Goal: Task Accomplishment & Management: Manage account settings

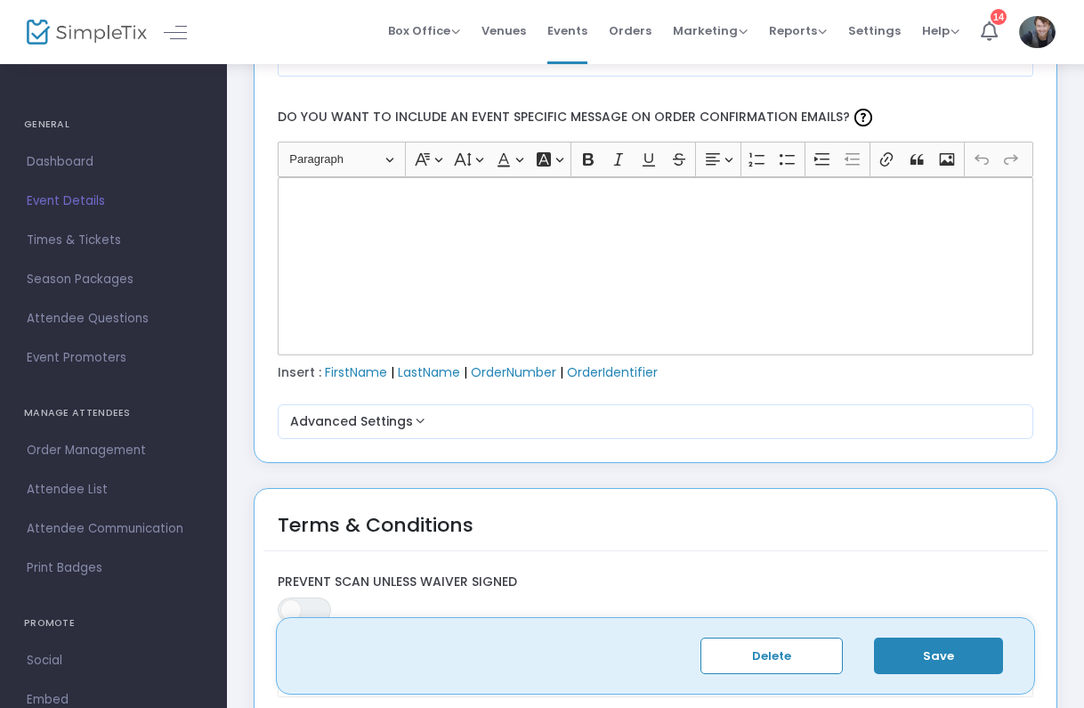
scroll to position [2289, 0]
click at [476, 317] on div "Rich Text Editor, main" at bounding box center [656, 265] width 757 height 178
paste div "Rich Text Editor, main"
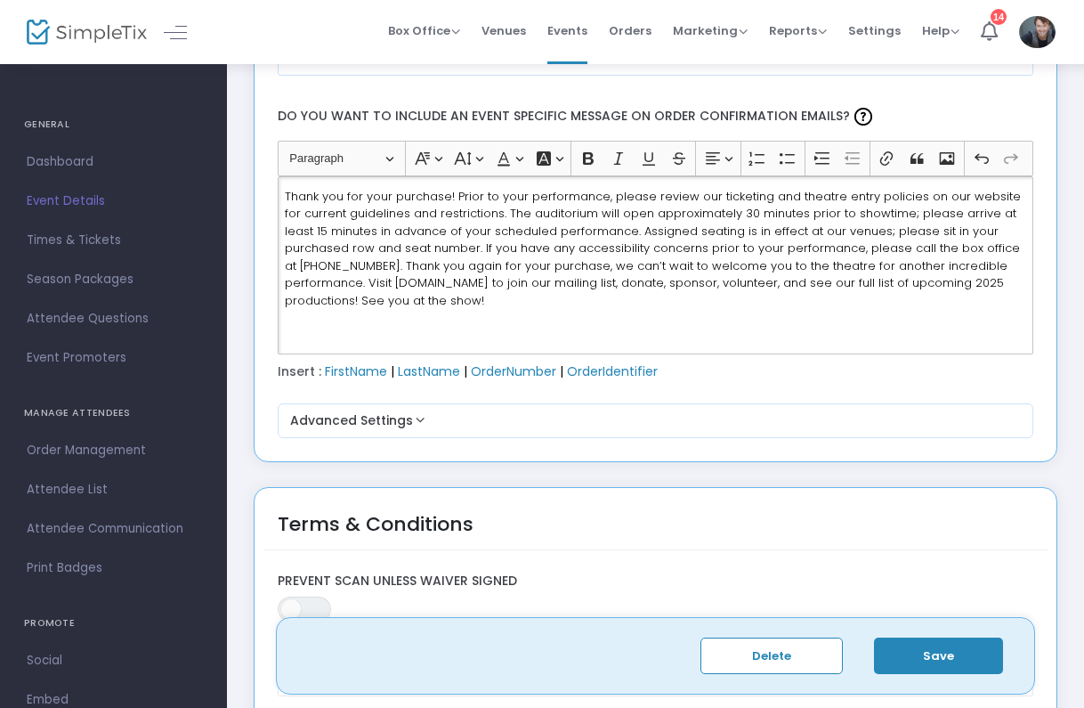
click at [926, 280] on span "Thank you for your purchase! Prior to your performance, please review our ticke…" at bounding box center [653, 248] width 736 height 121
click at [968, 653] on button "Save" at bounding box center [938, 655] width 129 height 36
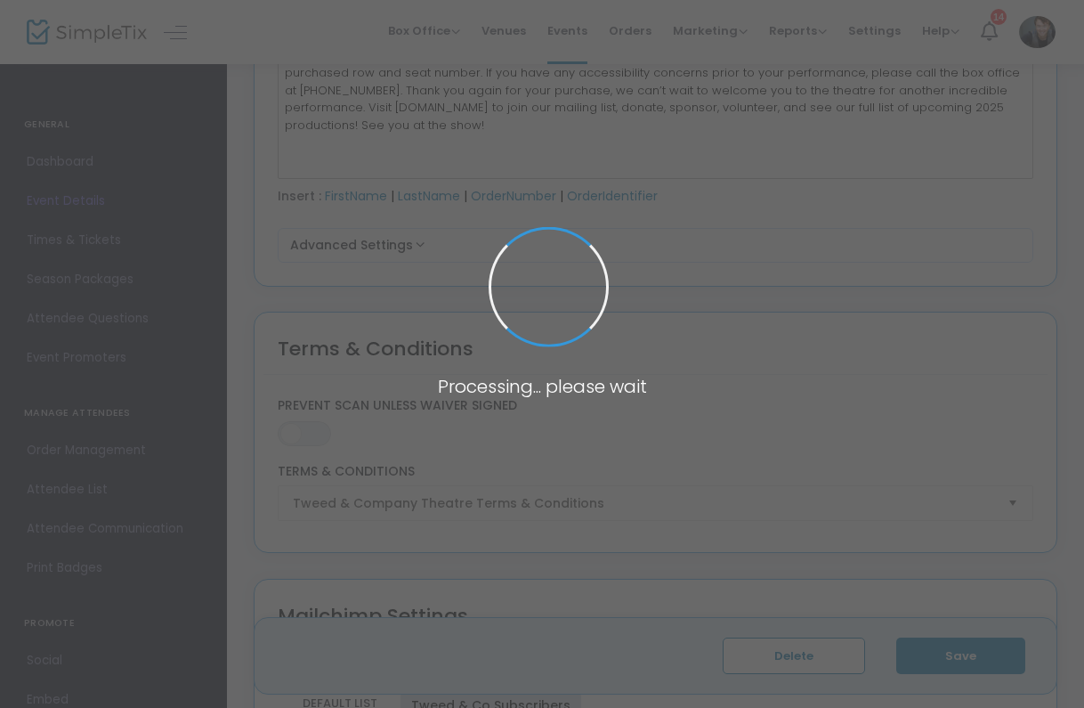
type input "LABYRINTH ENSEMBLE @ The BVP"
type textarea "Join us for an unforgettable night of music from Toronto's foremost mama group.…"
type input "13.000 %"
type input "Buy Tickets"
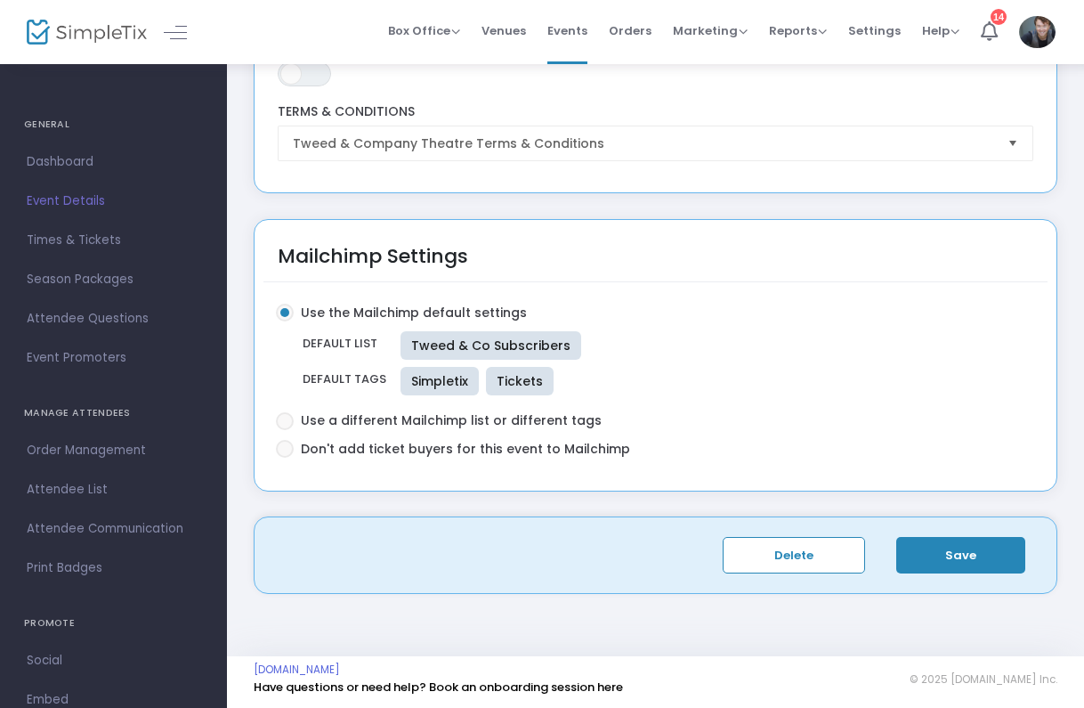
scroll to position [2801, 4]
click at [413, 417] on span "Use a different Mailchimp list or different tags" at bounding box center [448, 421] width 308 height 19
click at [285, 431] on input "Use a different Mailchimp list or different tags" at bounding box center [284, 431] width 1 height 1
radio input "true"
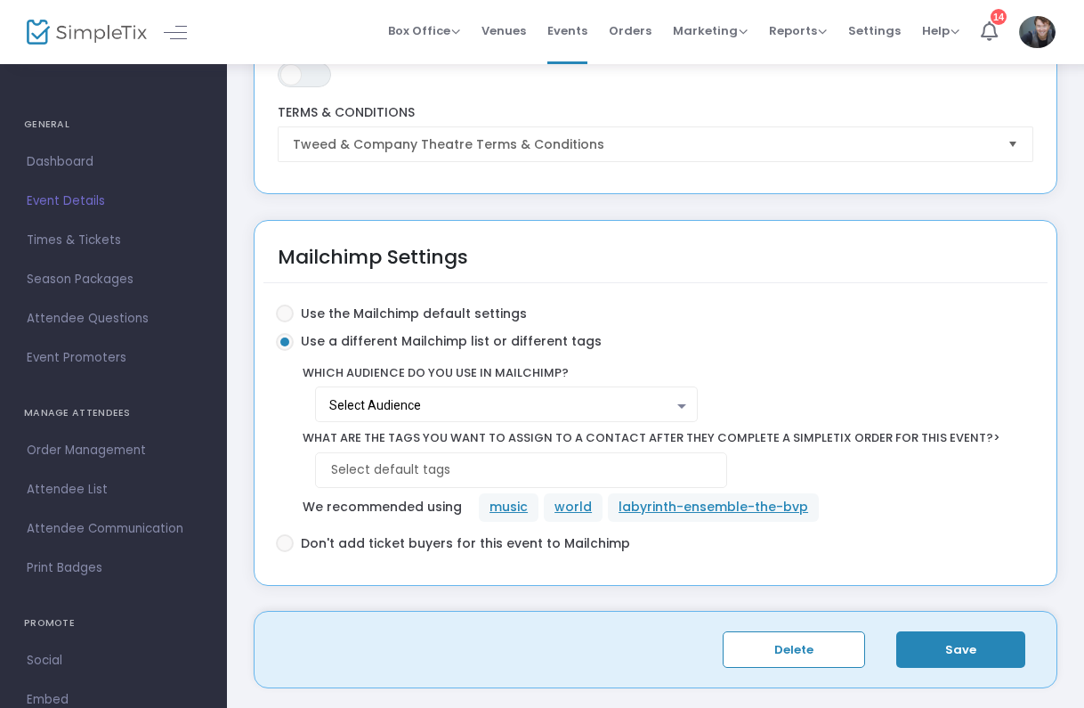
click at [636, 422] on div "What are the tags you want to assign to a contact after they complete a SimpleT…" at bounding box center [651, 457] width 733 height 71
click at [633, 409] on div "Select Audience" at bounding box center [501, 406] width 345 height 14
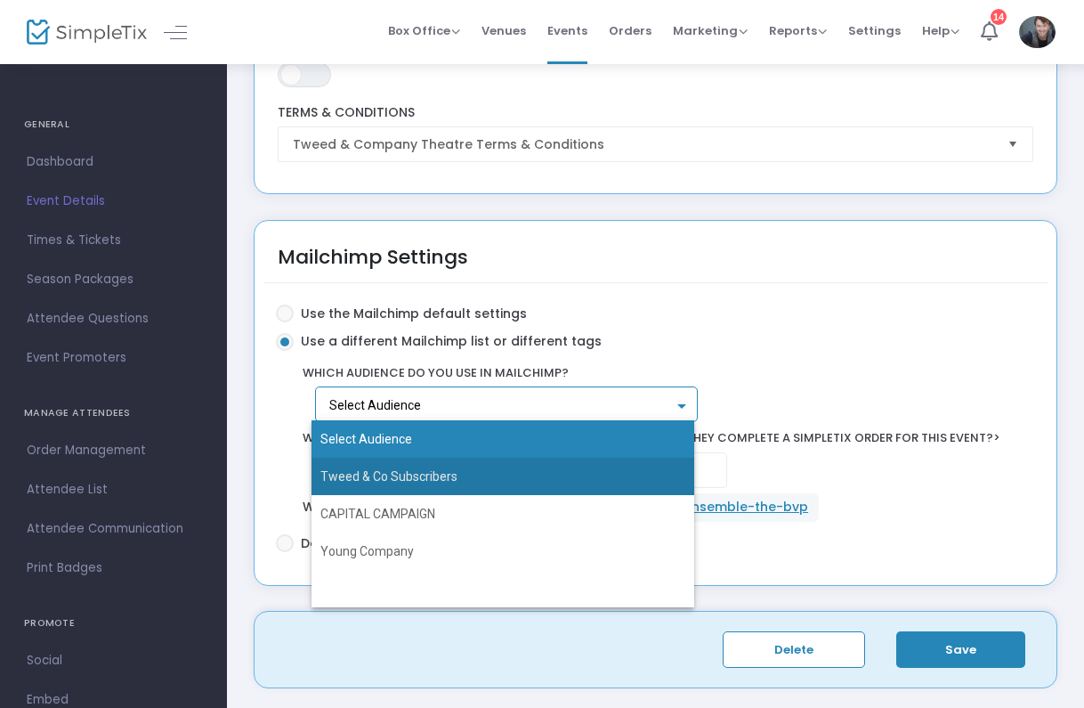
click at [513, 479] on span "Tweed & Co Subscribers" at bounding box center [503, 476] width 366 height 37
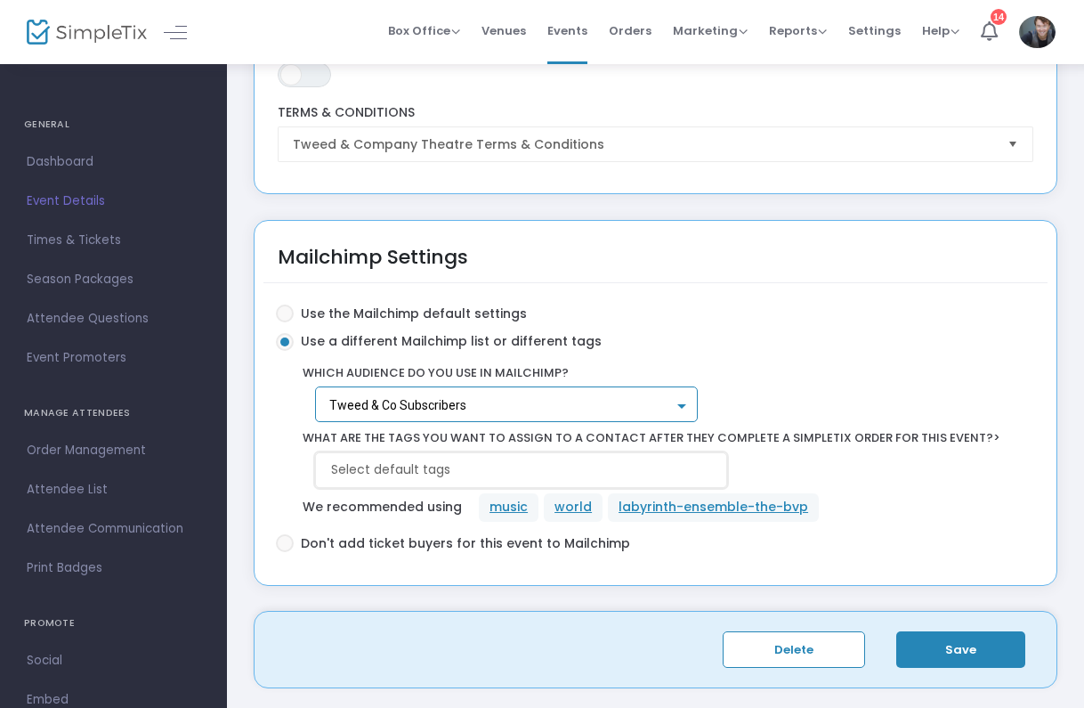
click at [491, 464] on input at bounding box center [524, 469] width 387 height 19
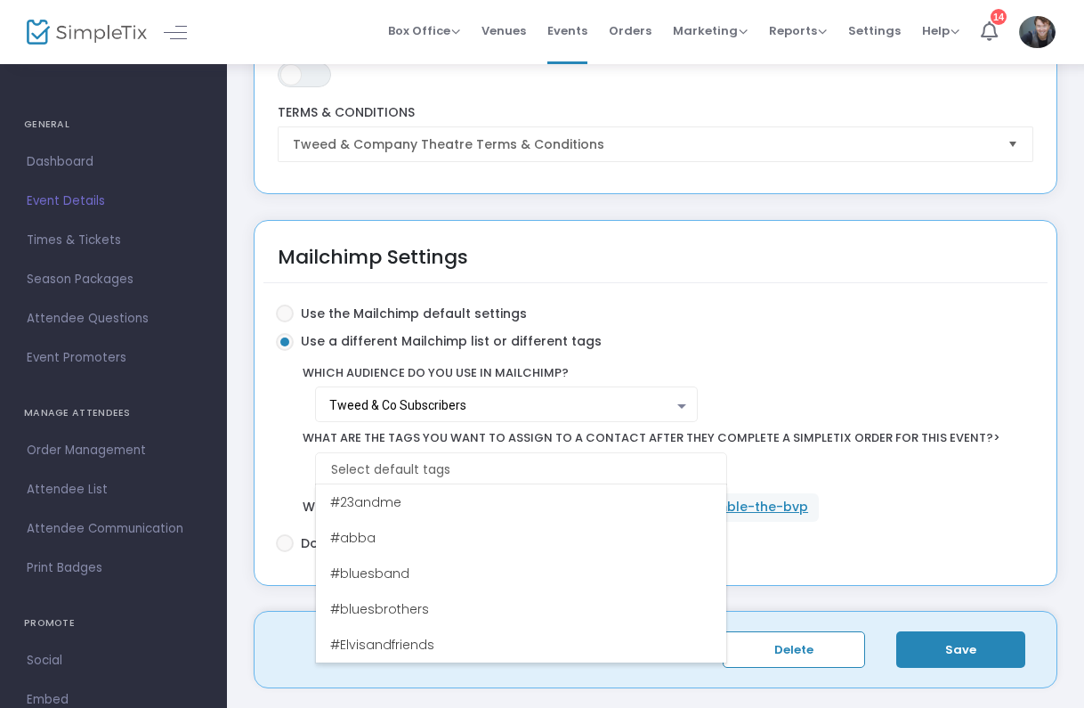
click at [660, 372] on span "Which audience do you use in Mailchimp?" at bounding box center [652, 373] width 716 height 18
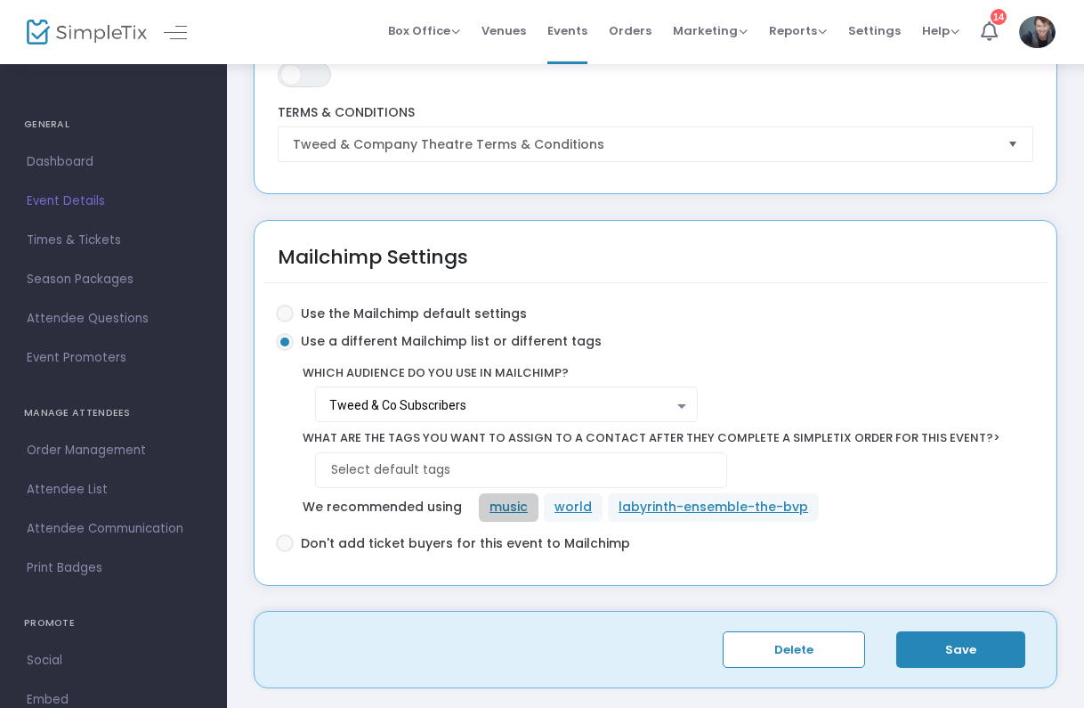
click at [516, 496] on mat-chip "music" at bounding box center [509, 507] width 60 height 28
click at [591, 501] on mat-chip "world" at bounding box center [573, 507] width 59 height 28
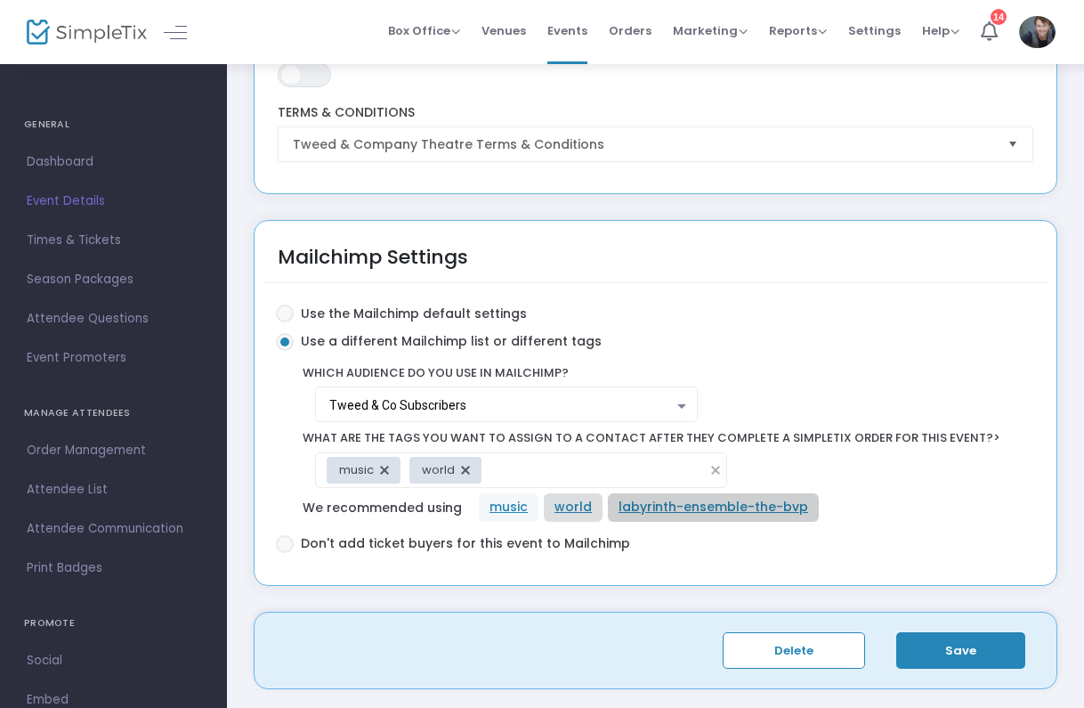
click at [662, 501] on mat-chip "labyrinth-ensemble-the-bvp" at bounding box center [713, 507] width 211 height 28
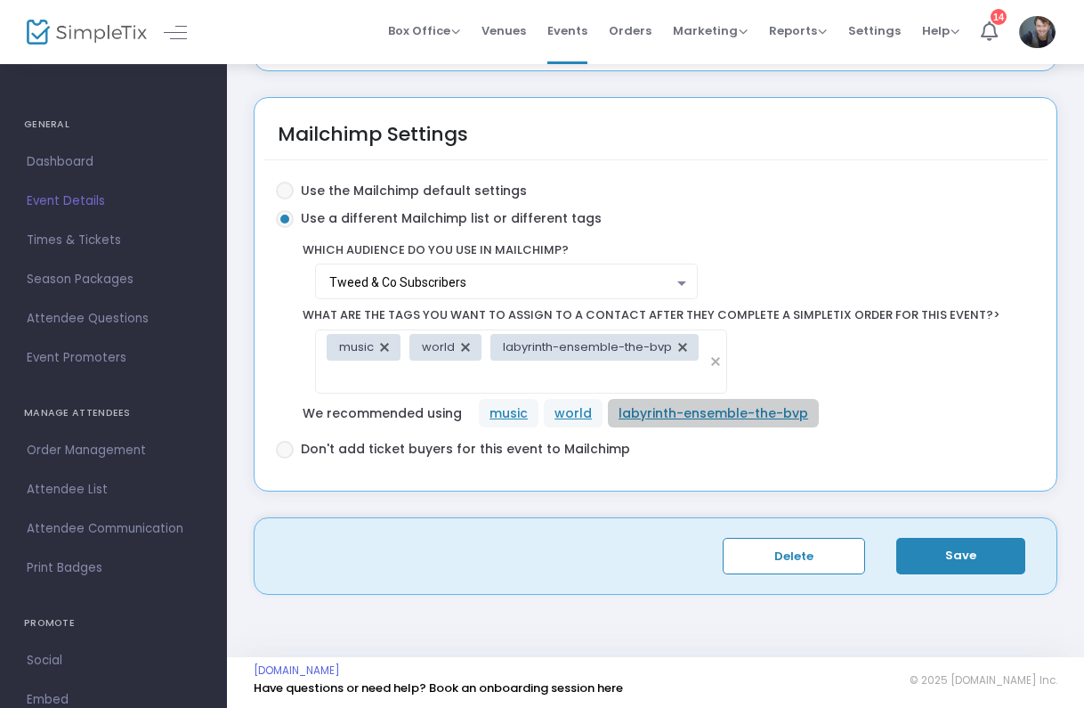
scroll to position [2923, 5]
click at [871, 463] on mat-radio-group "Use the Mailchimp default settings Use a different Mailchimp list or different …" at bounding box center [646, 325] width 759 height 287
click at [922, 551] on button "Save" at bounding box center [960, 557] width 129 height 36
click at [993, 547] on button "Save" at bounding box center [960, 557] width 129 height 36
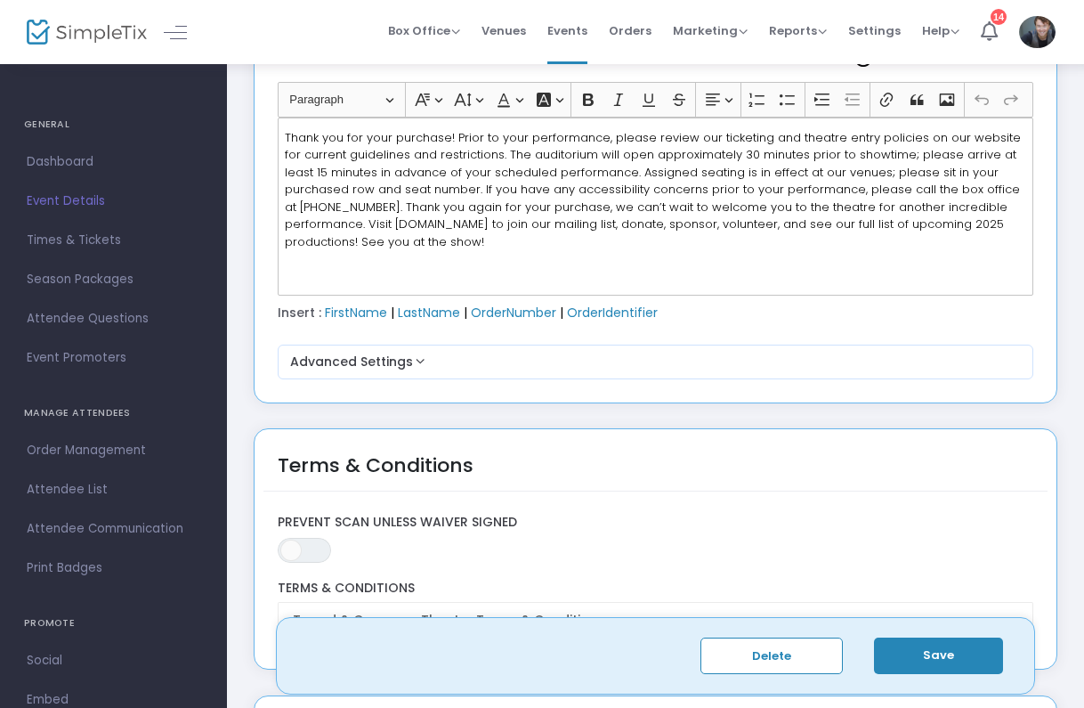
scroll to position [2323, 5]
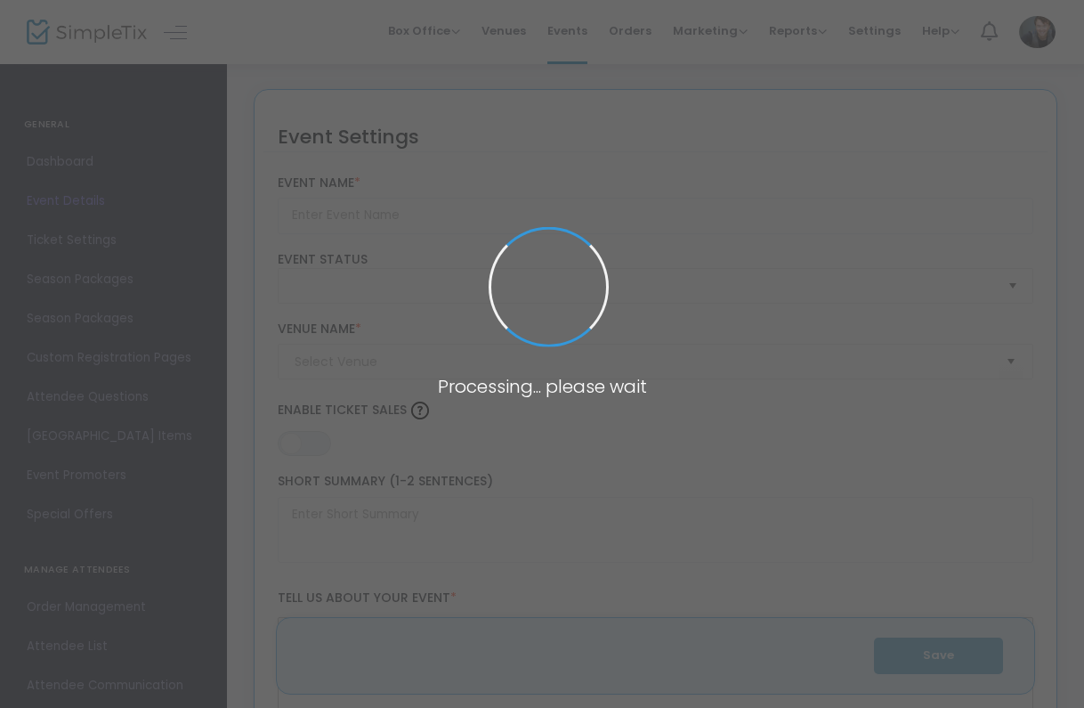
scroll to position [2289, 0]
type input "SÉAN MCCANN @ The BVP"
type textarea "The shanty man from Newfoundland... SÉAN MCCANN Sings The Great Big Songbook! B…"
type input "13.000 %"
type input "Buy Tickets"
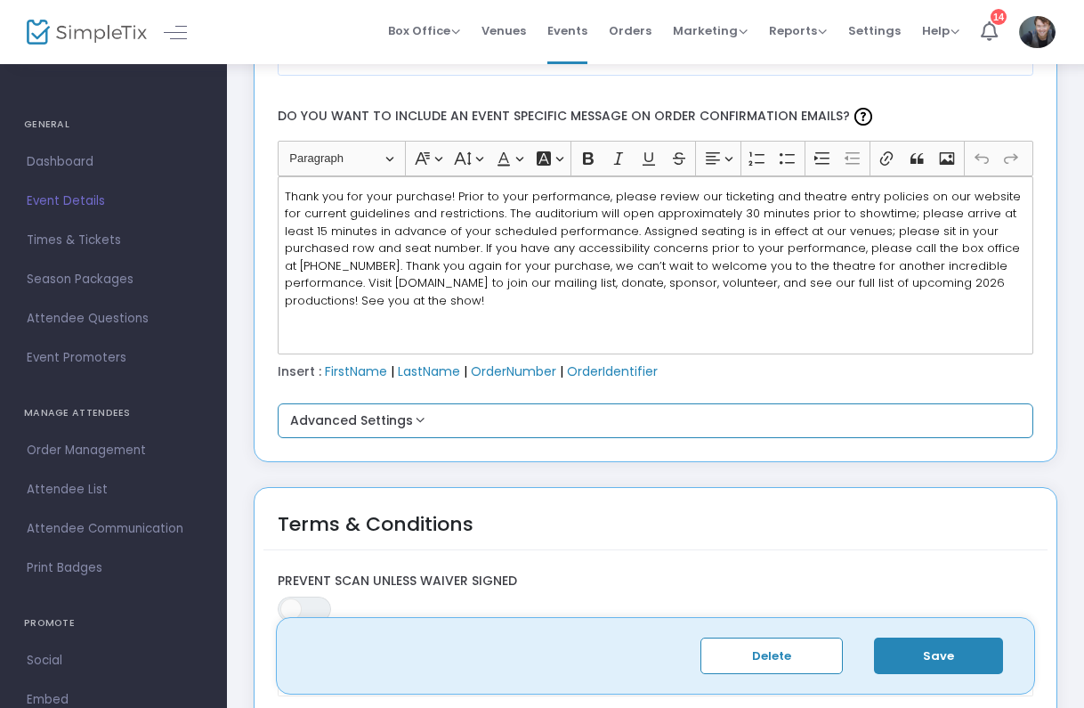
click at [582, 414] on button "Advanced Settings" at bounding box center [656, 420] width 742 height 21
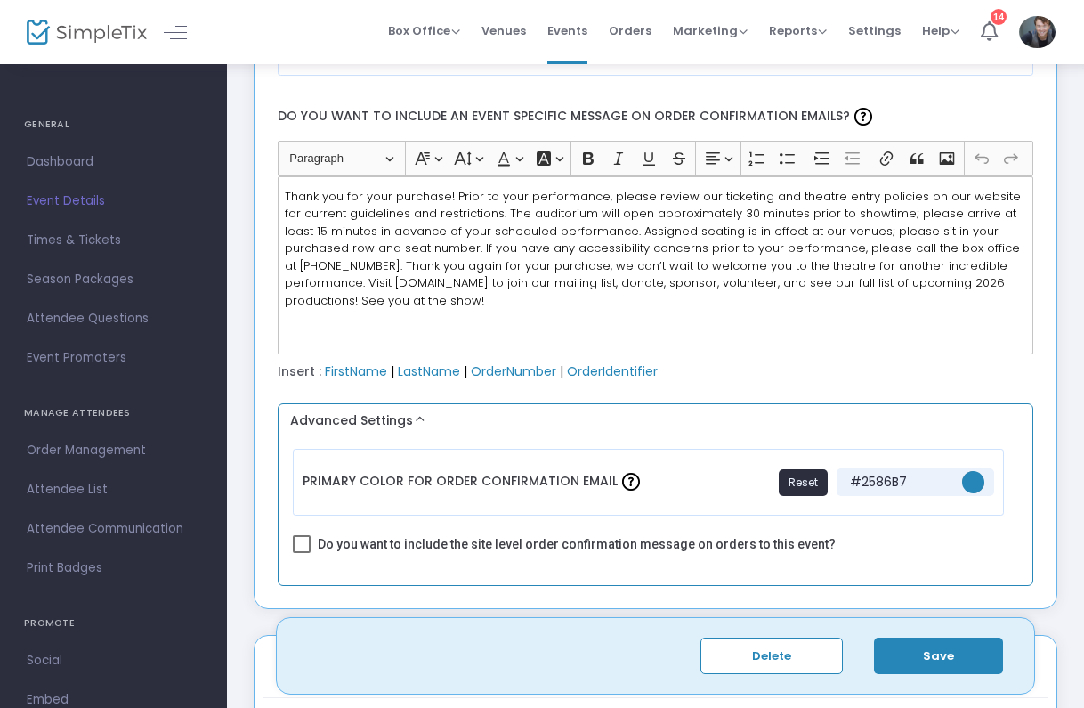
click at [582, 414] on button "Advanced Settings" at bounding box center [656, 420] width 742 height 21
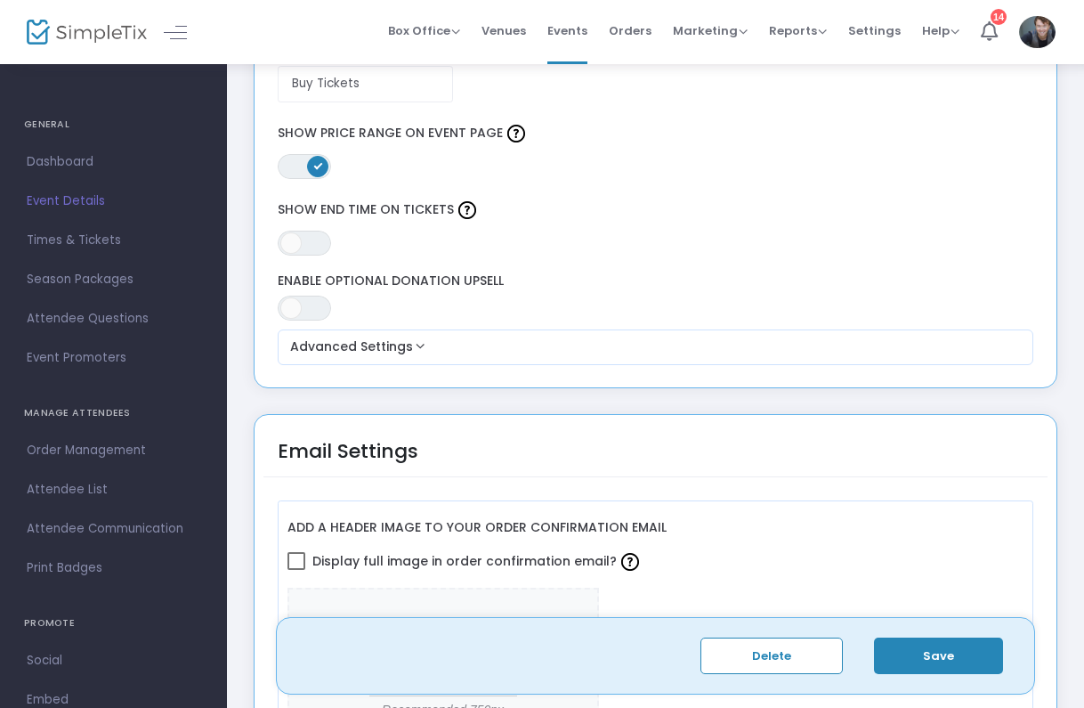
scroll to position [1558, 0]
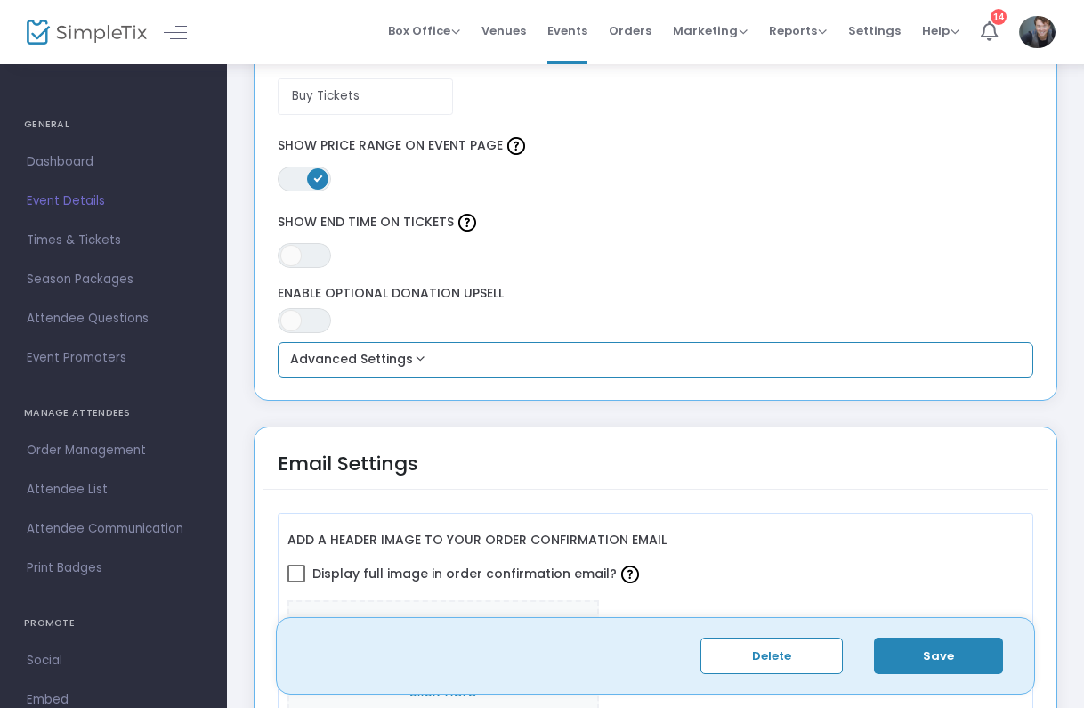
click at [571, 368] on button "Advanced Settings" at bounding box center [656, 359] width 742 height 21
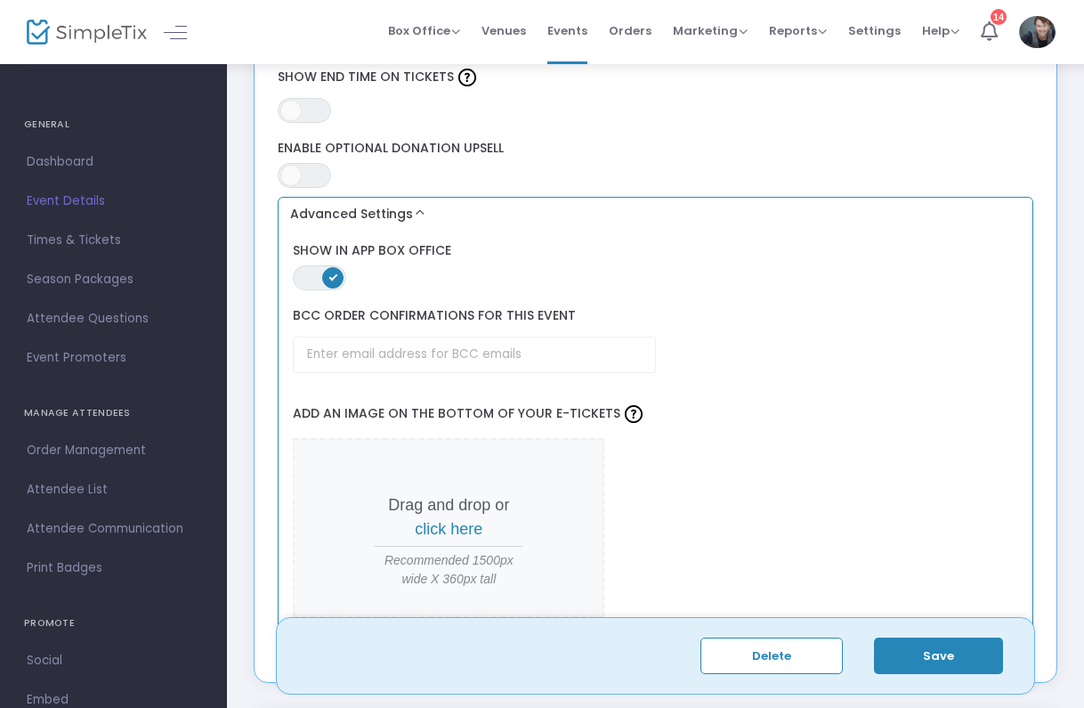
scroll to position [1720, 0]
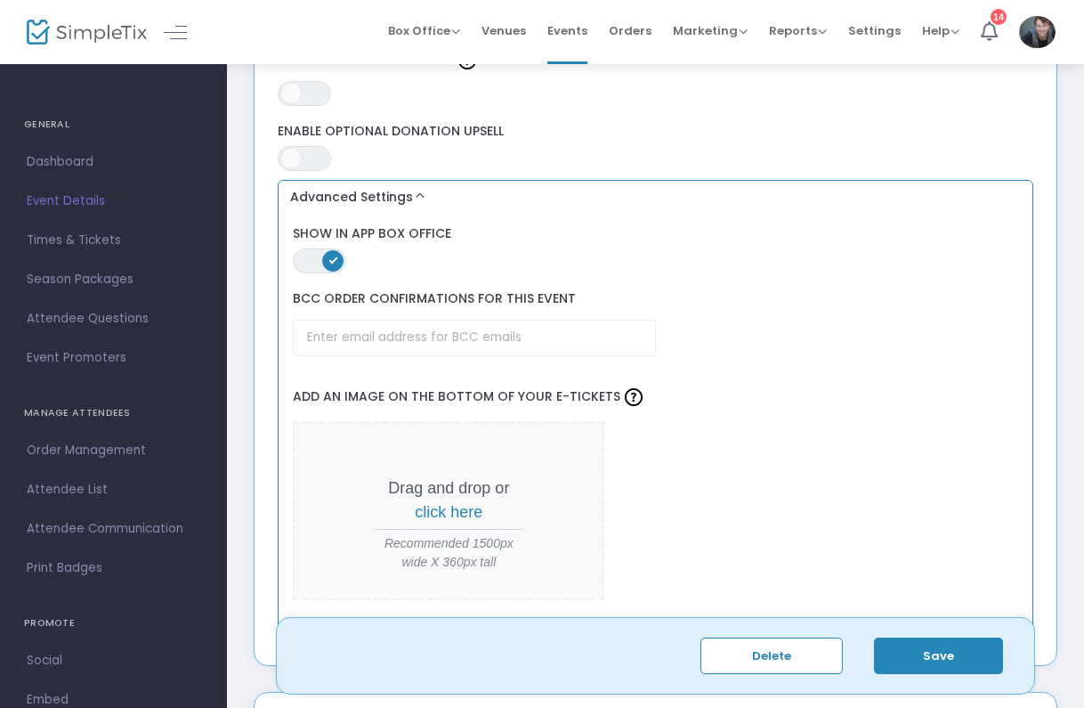
click at [463, 506] on span "click here" at bounding box center [449, 512] width 68 height 18
click at [468, 505] on span "click here" at bounding box center [449, 512] width 68 height 18
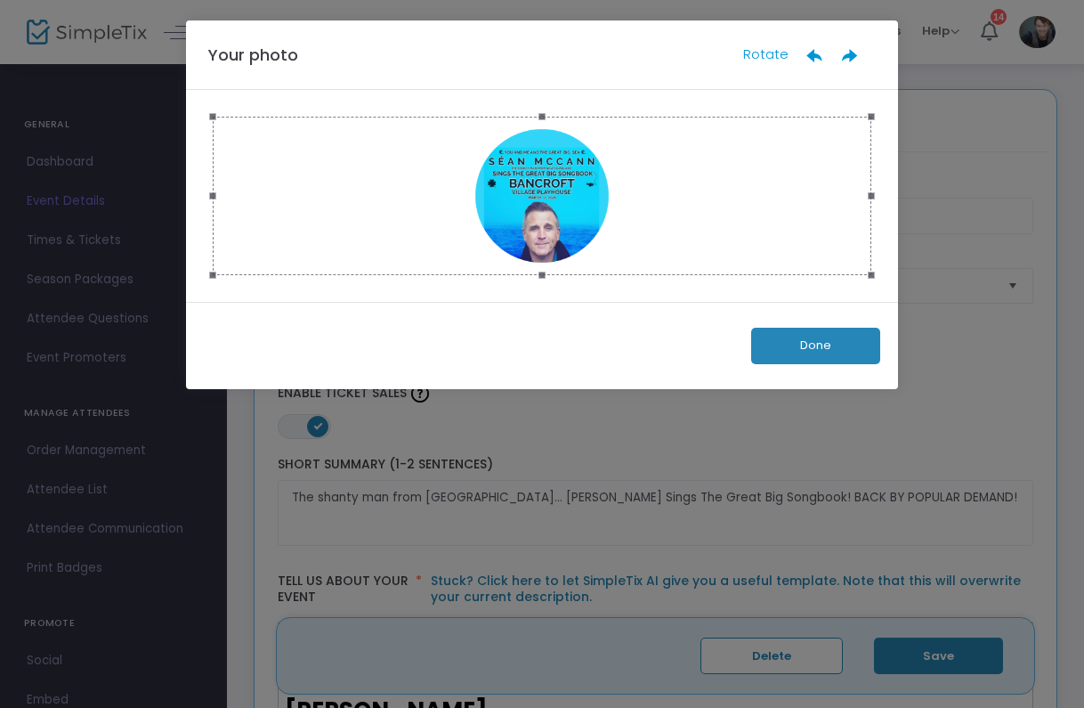
scroll to position [0, 0]
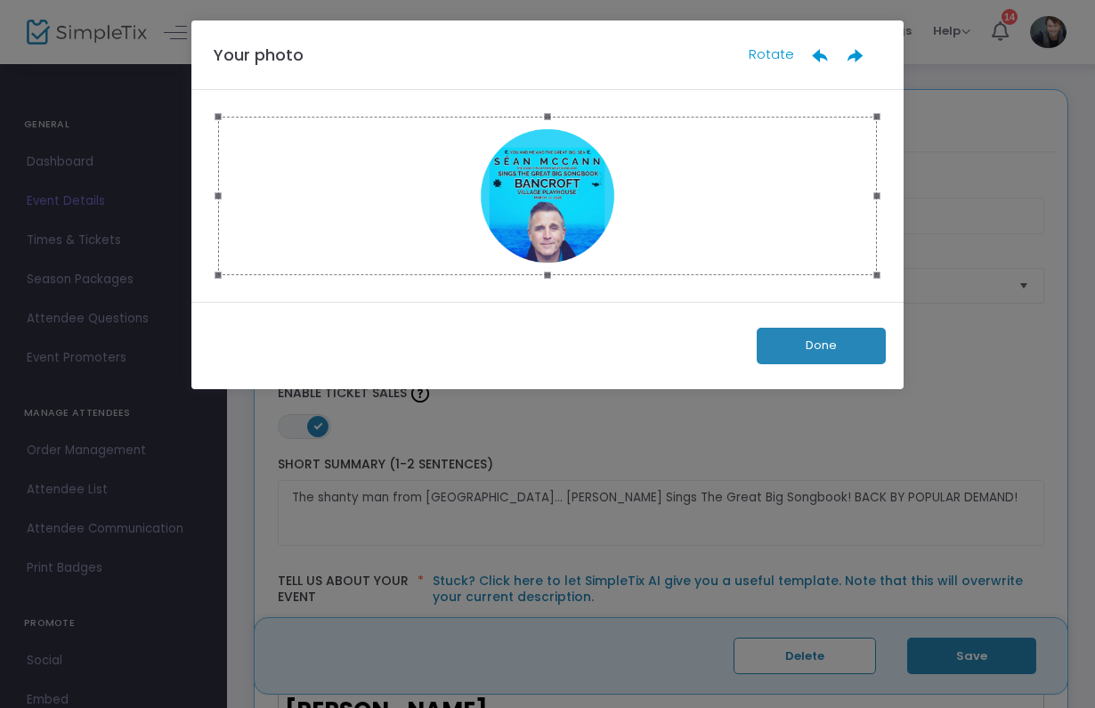
click at [865, 336] on button "Done" at bounding box center [821, 346] width 129 height 36
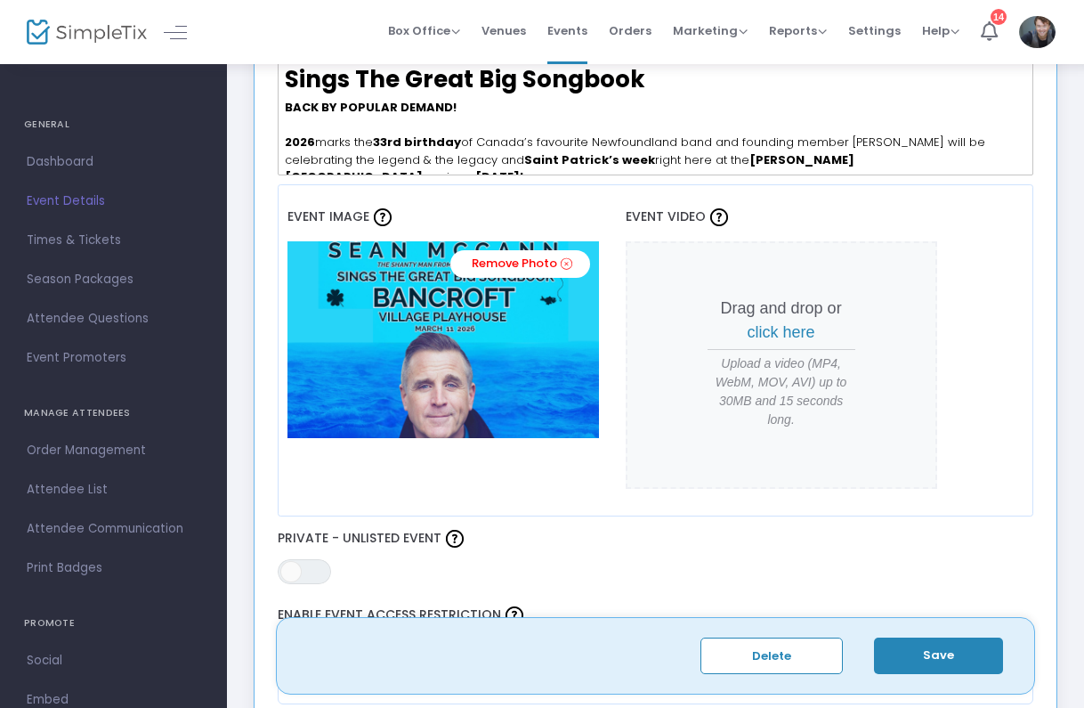
scroll to position [877, 0]
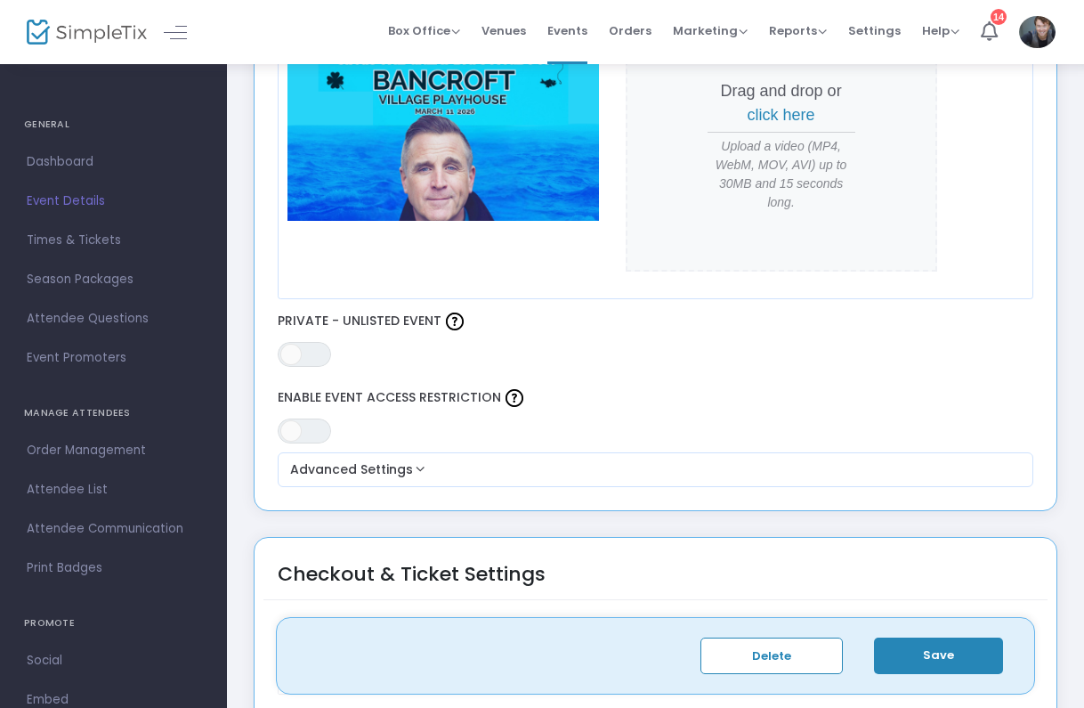
click at [927, 652] on button "Save" at bounding box center [938, 655] width 129 height 36
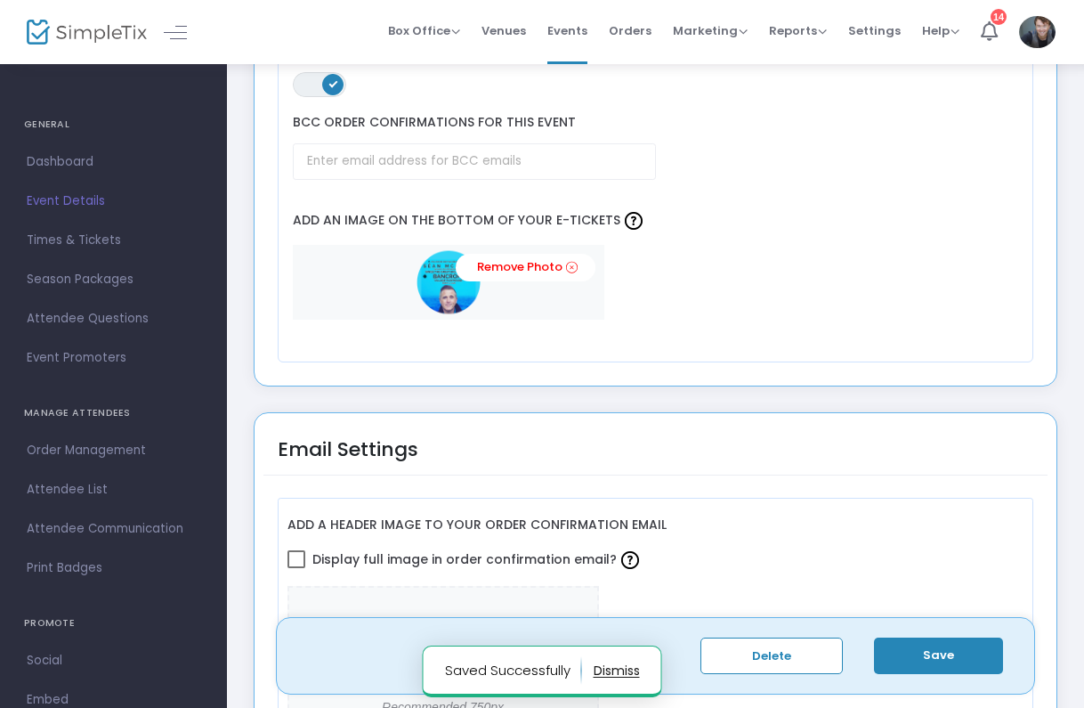
scroll to position [1897, 0]
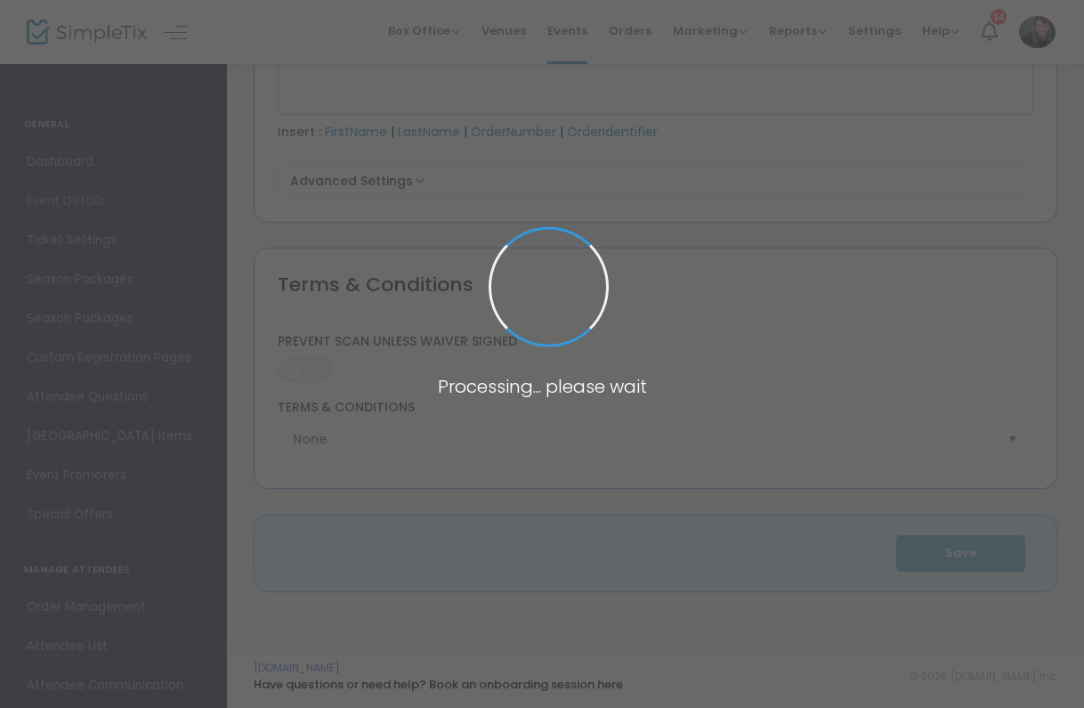
type input "LABYRINTH ENSEMBLE @ The BVP"
type textarea "Join us for an unforgettable night of music from [GEOGRAPHIC_DATA]'s foremost m…"
type input "13.000 %"
type input "Buy Tickets"
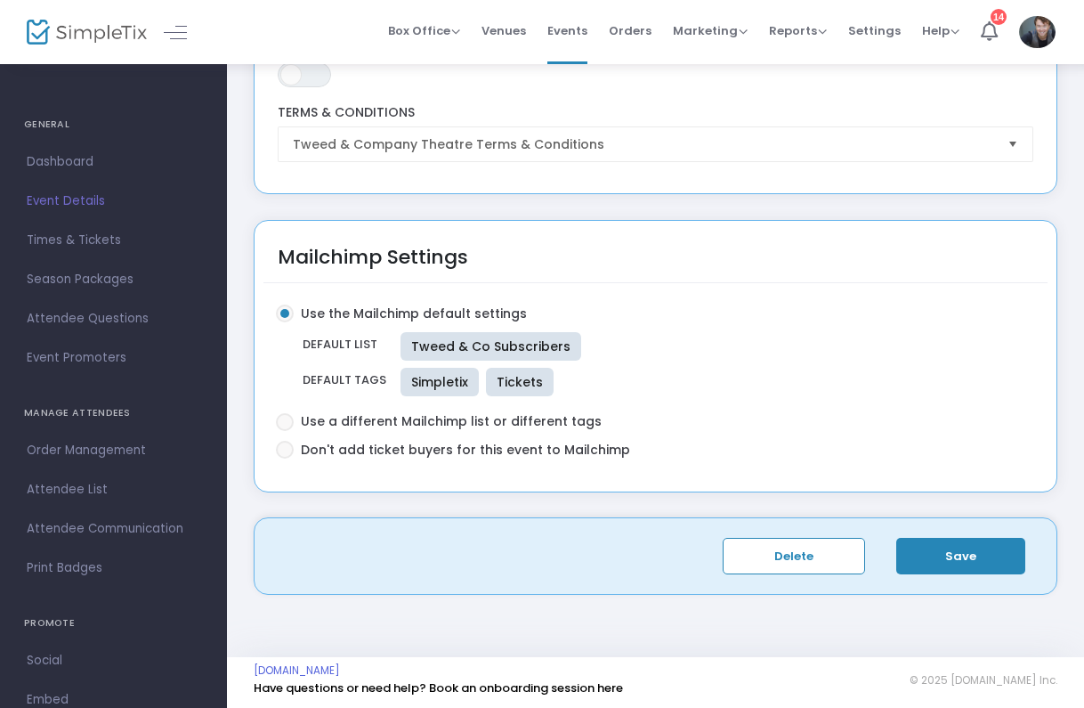
scroll to position [2784, 5]
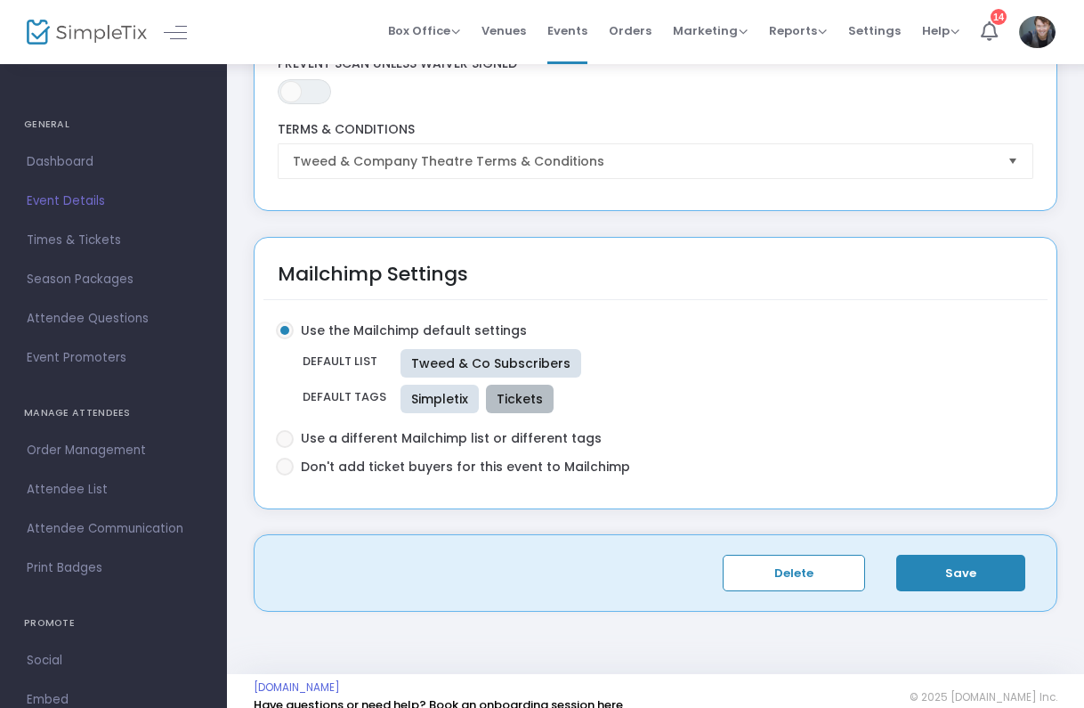
click at [509, 398] on mat-chip "Tickets" at bounding box center [520, 399] width 68 height 28
click at [447, 401] on mat-chip "Simpletix" at bounding box center [440, 399] width 78 height 28
click at [671, 393] on div "Simpletix Tickets" at bounding box center [693, 399] width 615 height 36
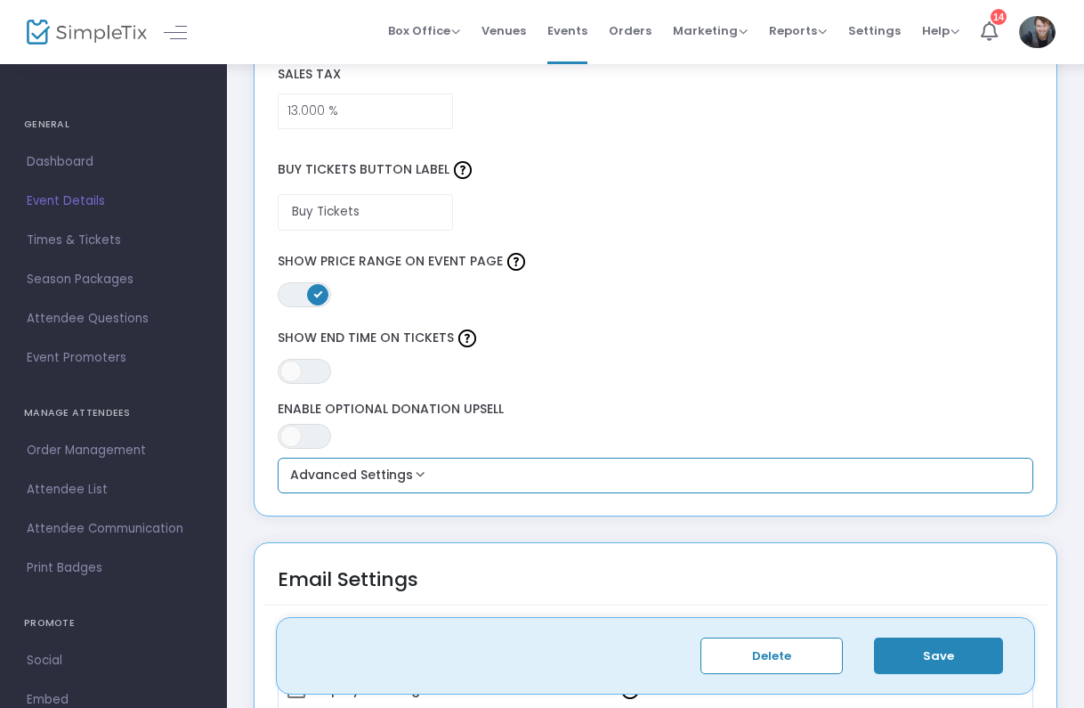
click at [398, 474] on button "Advanced Settings" at bounding box center [656, 475] width 742 height 21
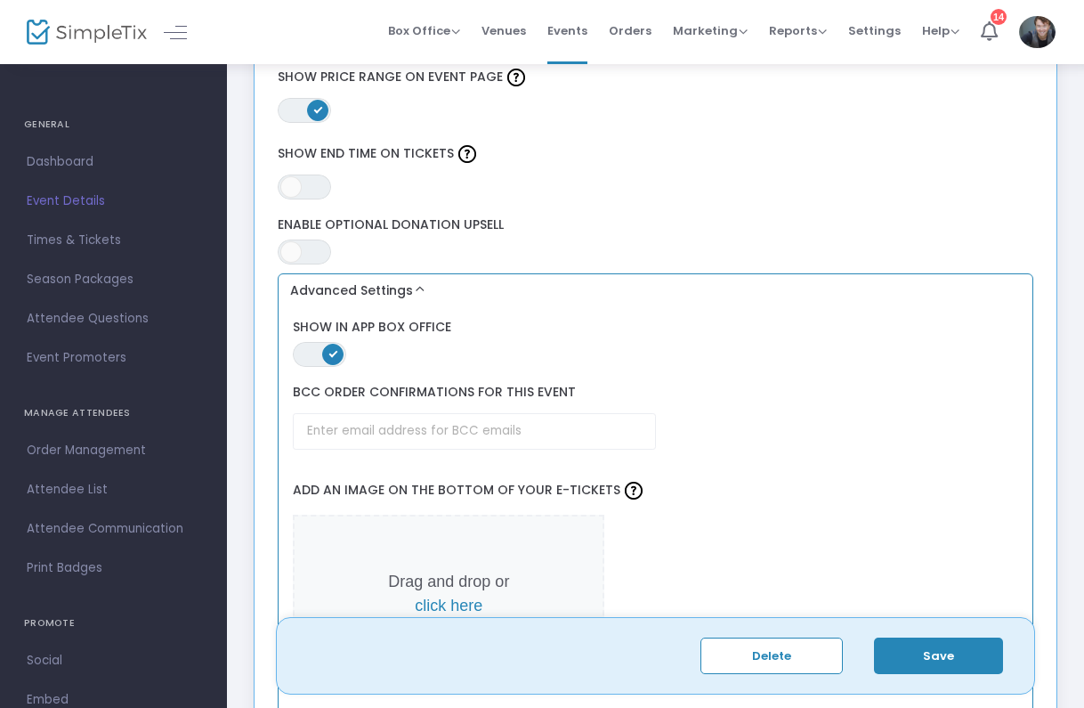
scroll to position [1703, 6]
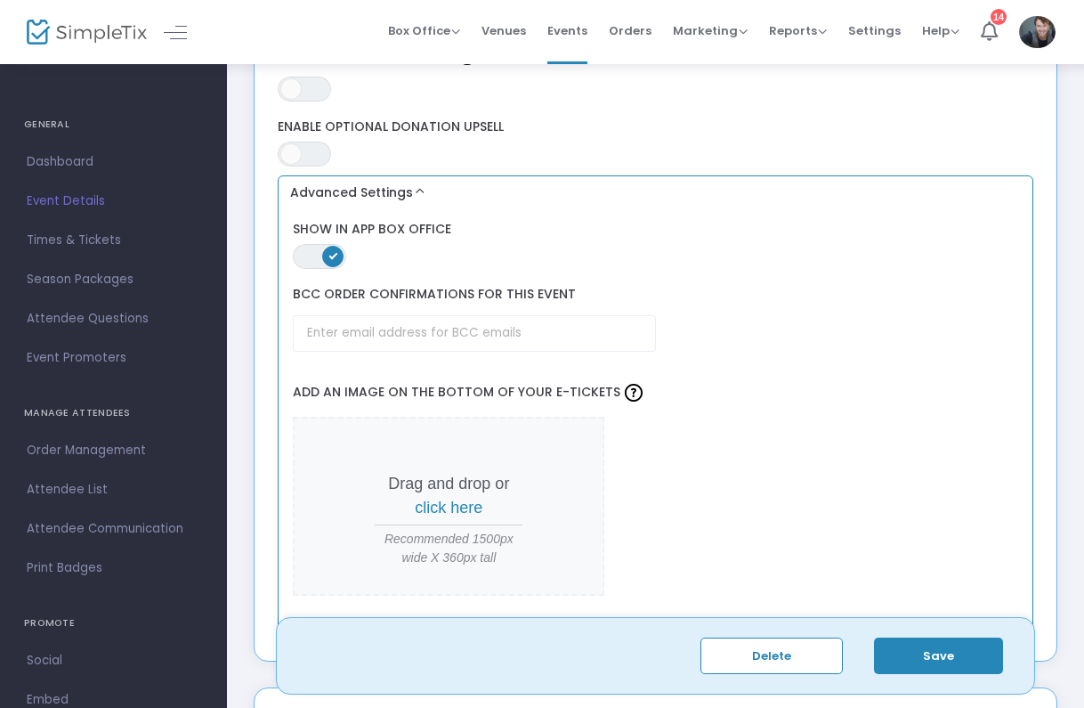
click at [465, 494] on p "Drag and drop or click here" at bounding box center [449, 496] width 148 height 48
click at [447, 503] on span "click here" at bounding box center [449, 507] width 68 height 18
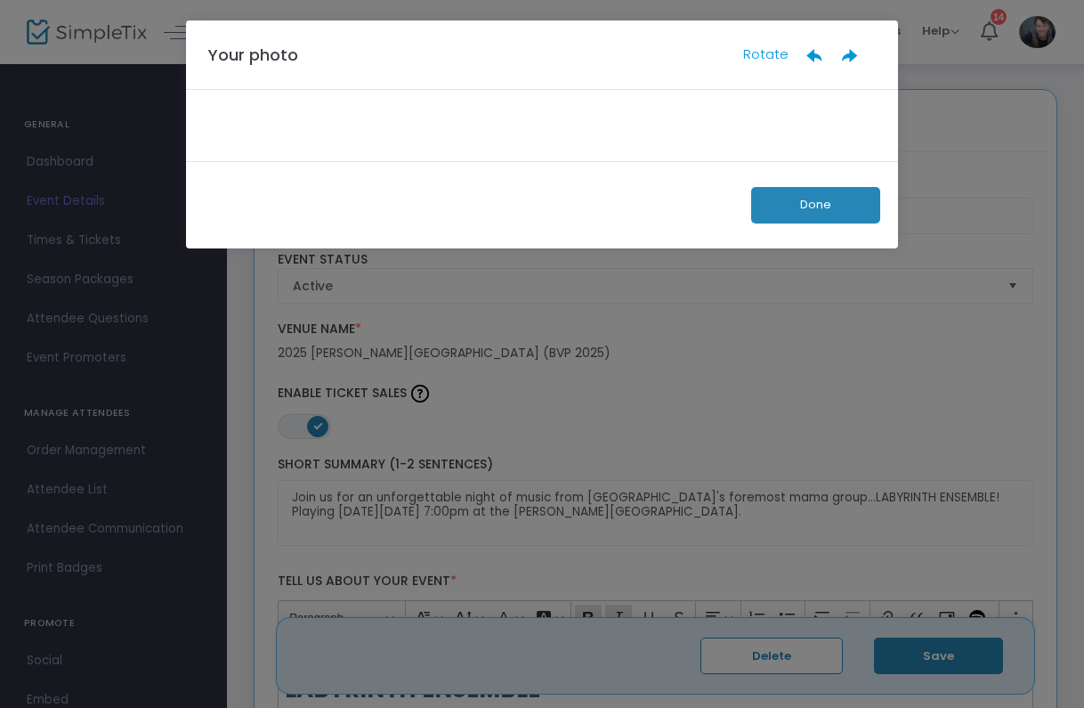
scroll to position [0, 0]
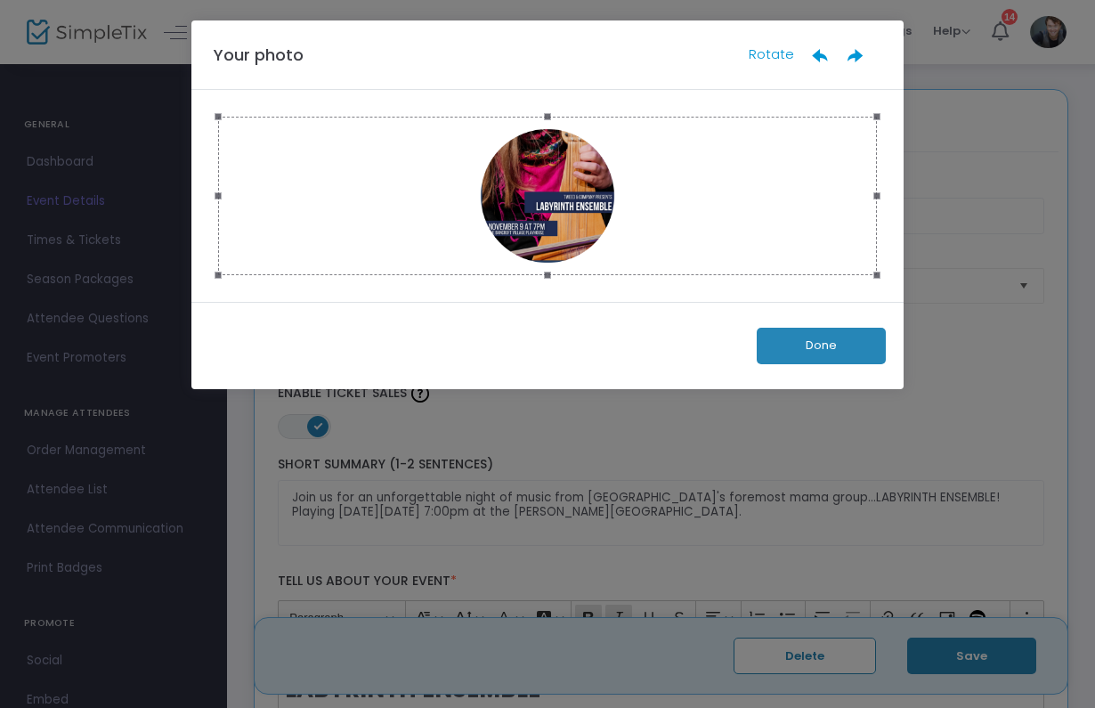
click at [832, 357] on button "Done" at bounding box center [821, 346] width 129 height 36
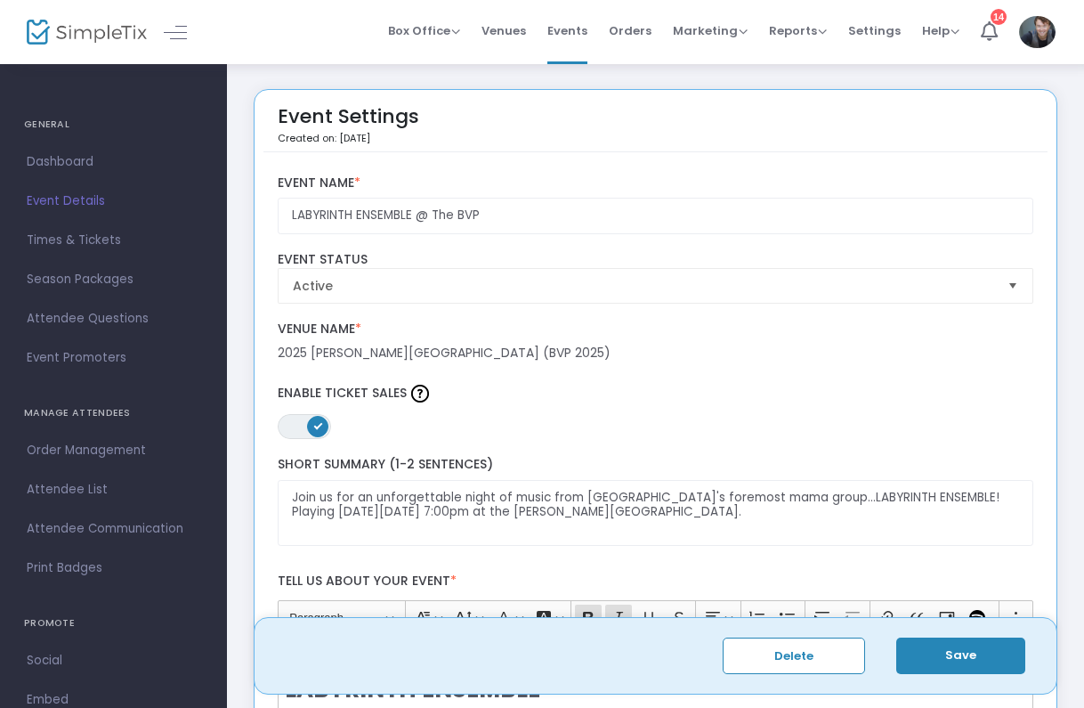
click at [967, 650] on button "Save" at bounding box center [960, 655] width 129 height 36
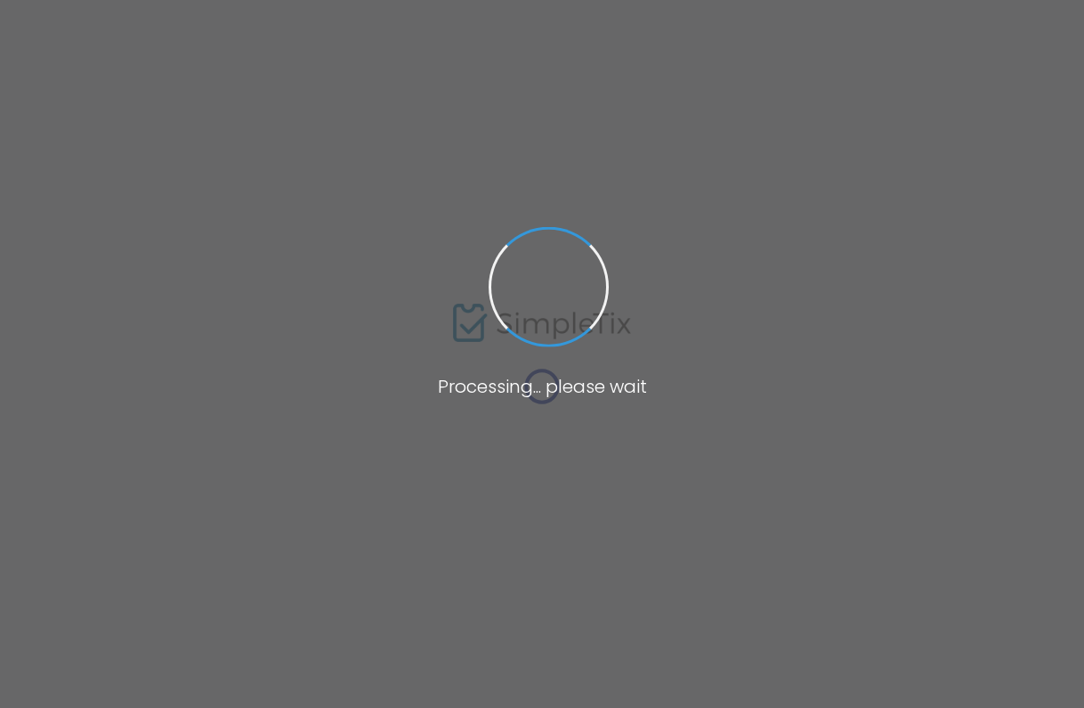
type input "LABYRINTH ENSEMBLE @ The BVP"
type textarea "Join us for an unforgettable night of music from [GEOGRAPHIC_DATA]'s foremost m…"
type input "13.000 %"
type input "Buy Tickets"
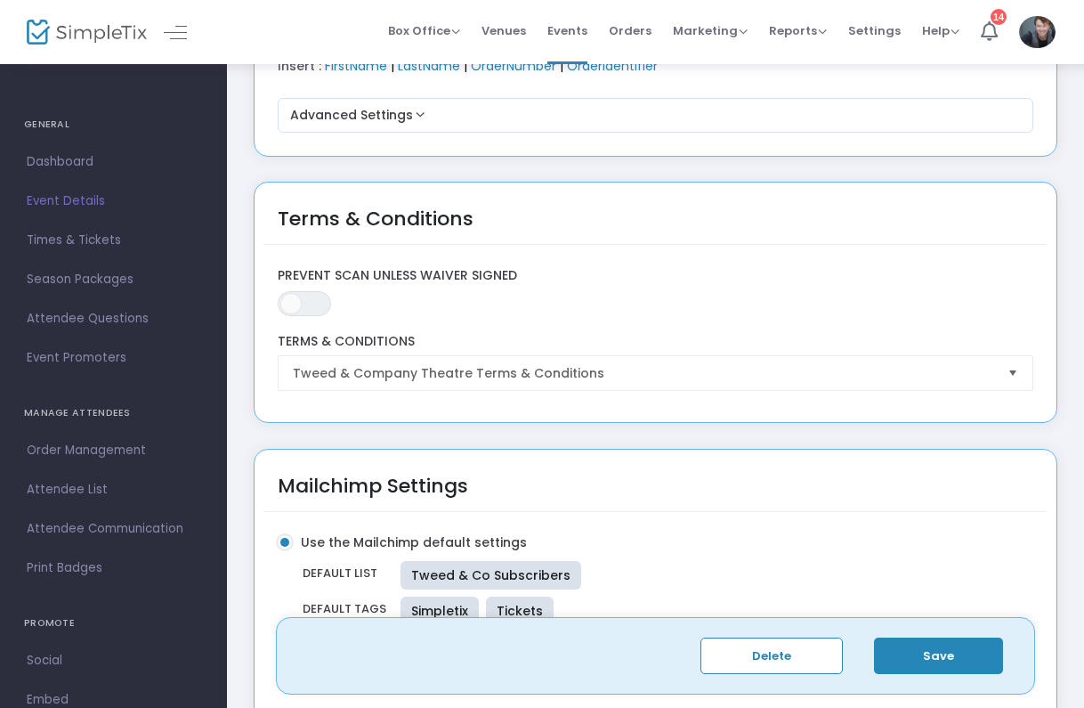
scroll to position [2589, 0]
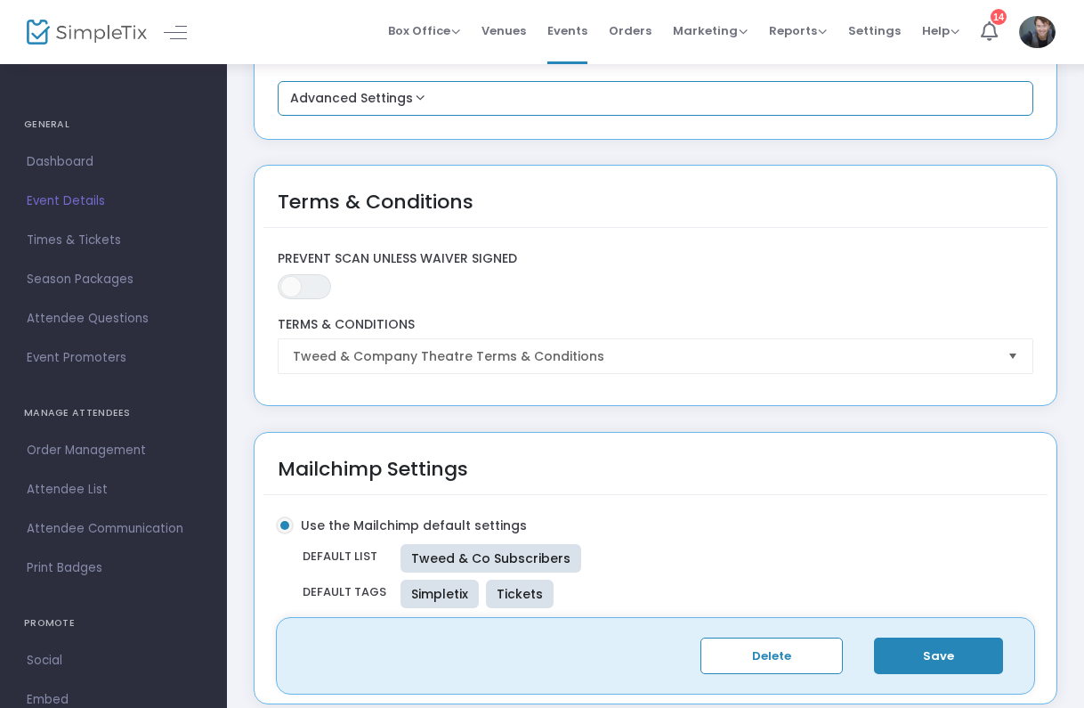
click at [390, 102] on button "Advanced Settings" at bounding box center [656, 98] width 742 height 21
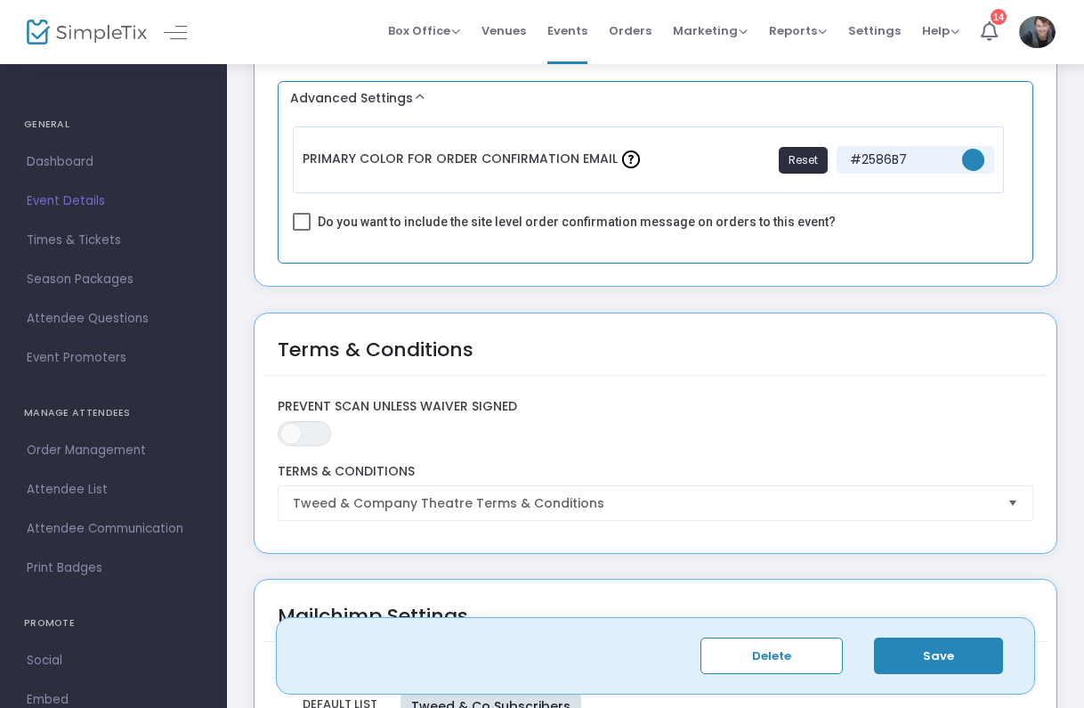
click at [390, 102] on button "Advanced Settings" at bounding box center [656, 98] width 742 height 21
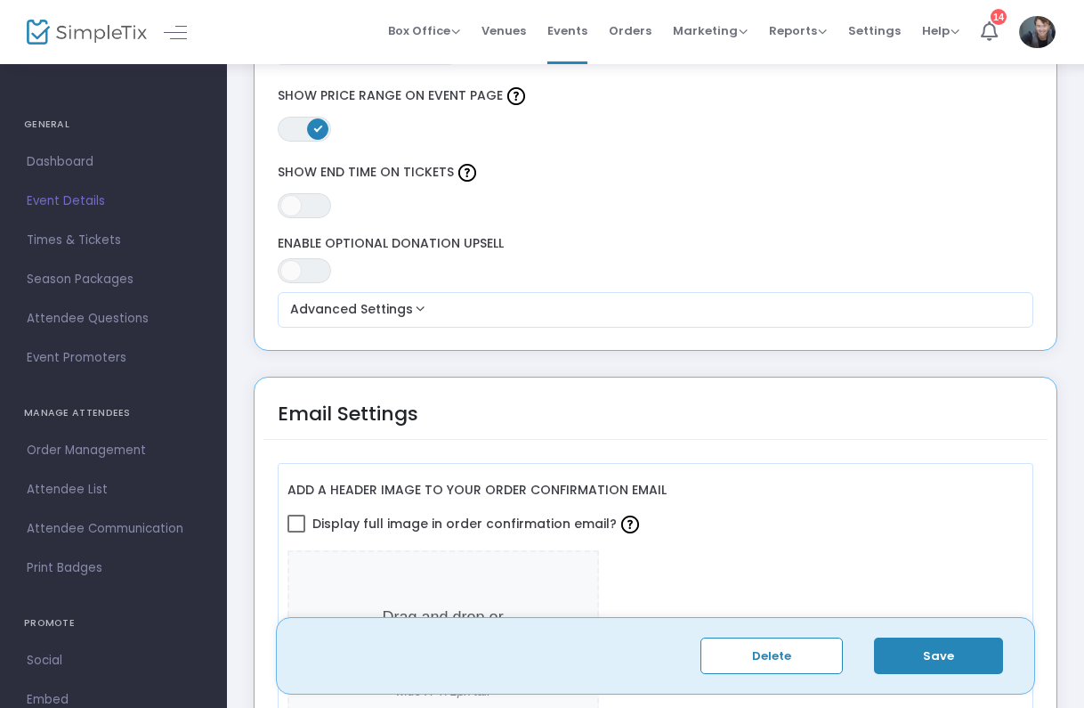
scroll to position [1568, 0]
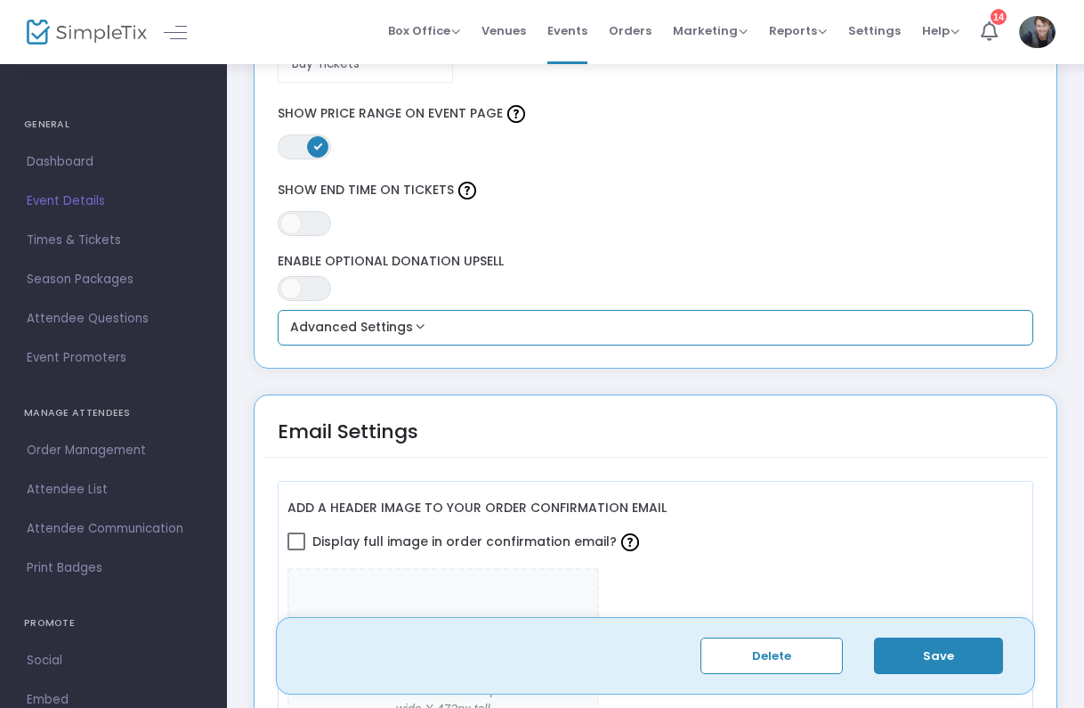
click at [390, 343] on div "Advanced Settings ON OFF Show in App Box Office BCC order confirmations for thi…" at bounding box center [656, 328] width 757 height 36
click at [390, 320] on button "Advanced Settings" at bounding box center [656, 327] width 742 height 21
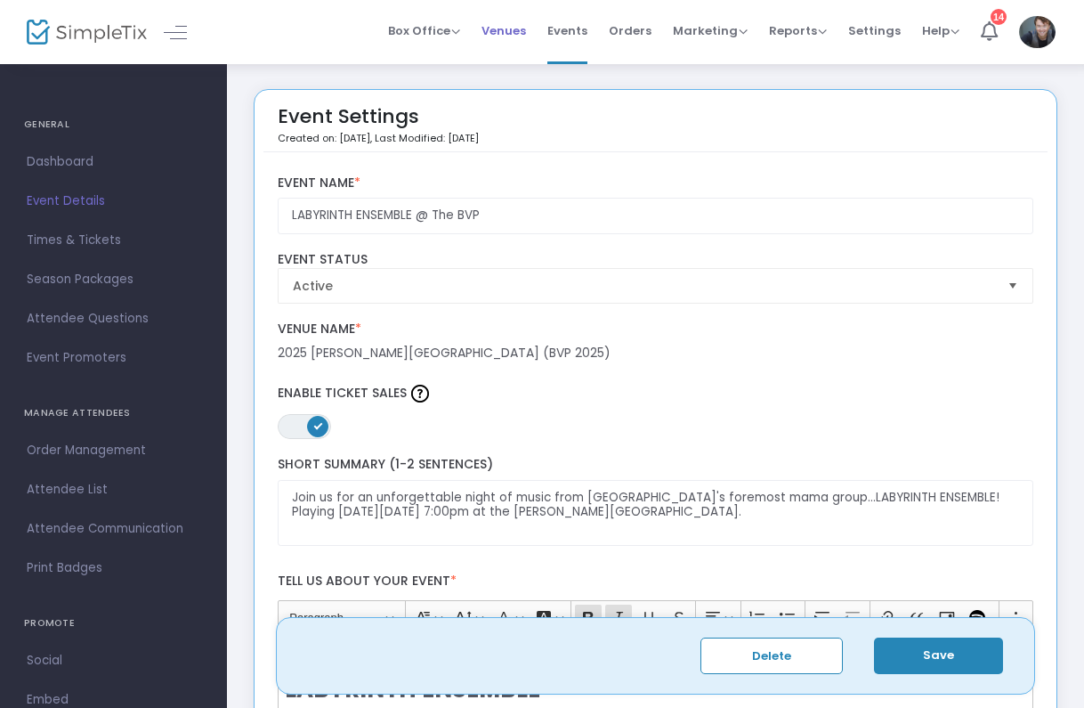
scroll to position [0, 0]
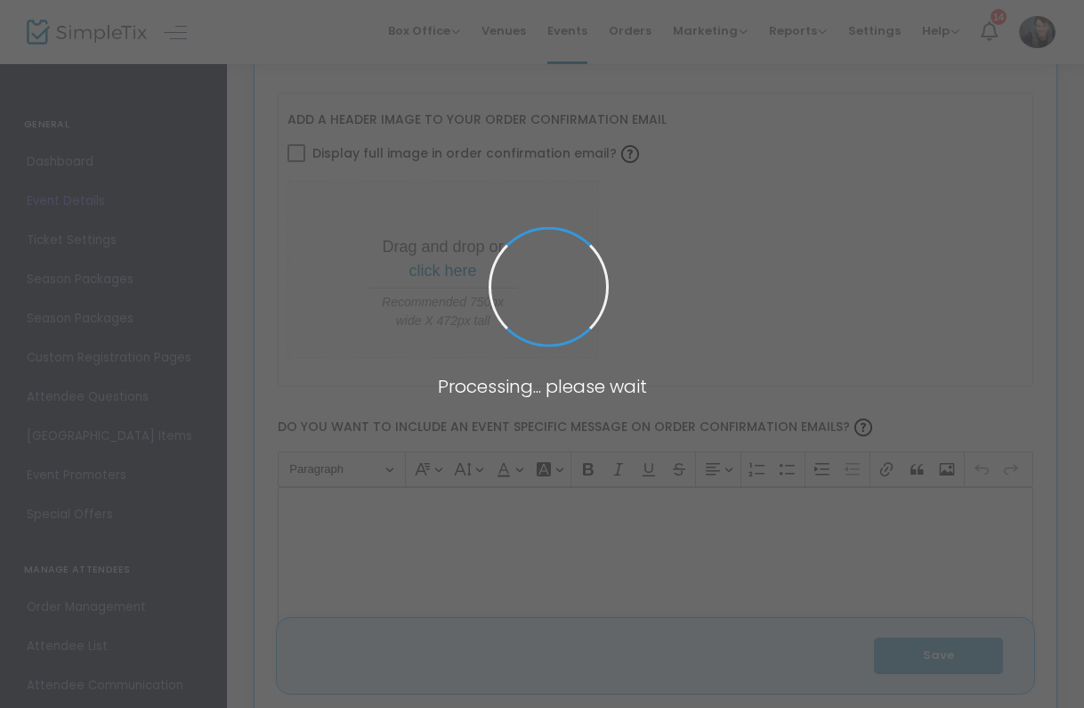
scroll to position [1909, 0]
type input "[PERSON_NAME] @ The BVP"
type textarea "The shanty man from [GEOGRAPHIC_DATA]... [PERSON_NAME] Sings The Great Big Song…"
type input "13.000 %"
type input "Buy Tickets"
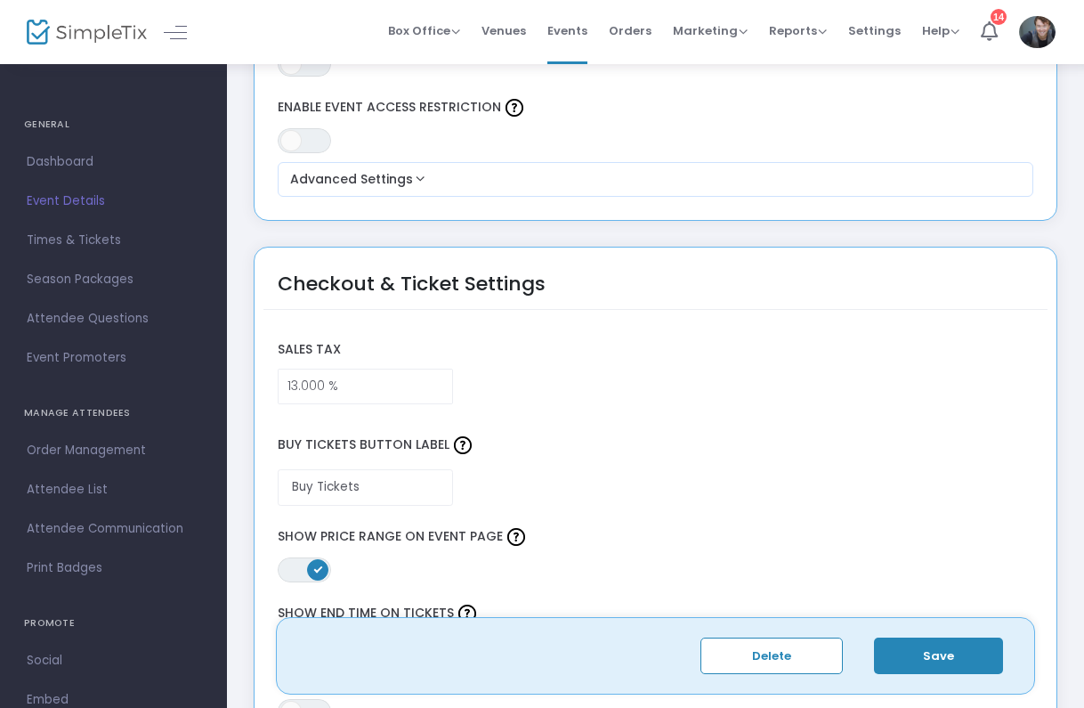
scroll to position [1168, 0]
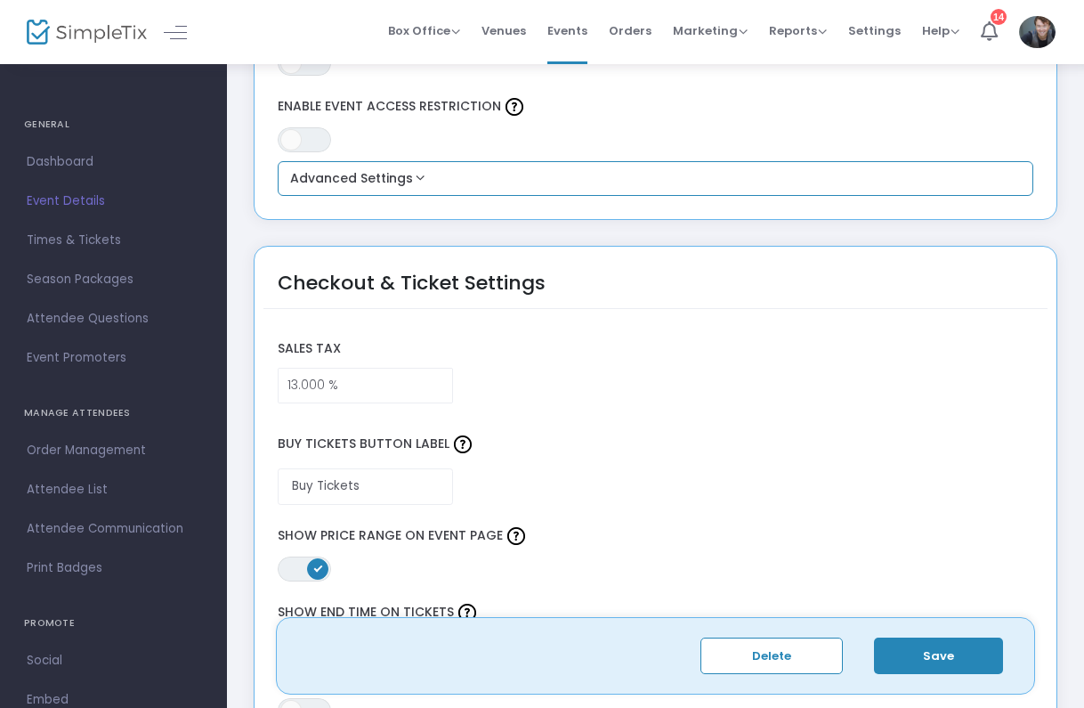
click at [397, 174] on button "Advanced Settings" at bounding box center [656, 178] width 742 height 21
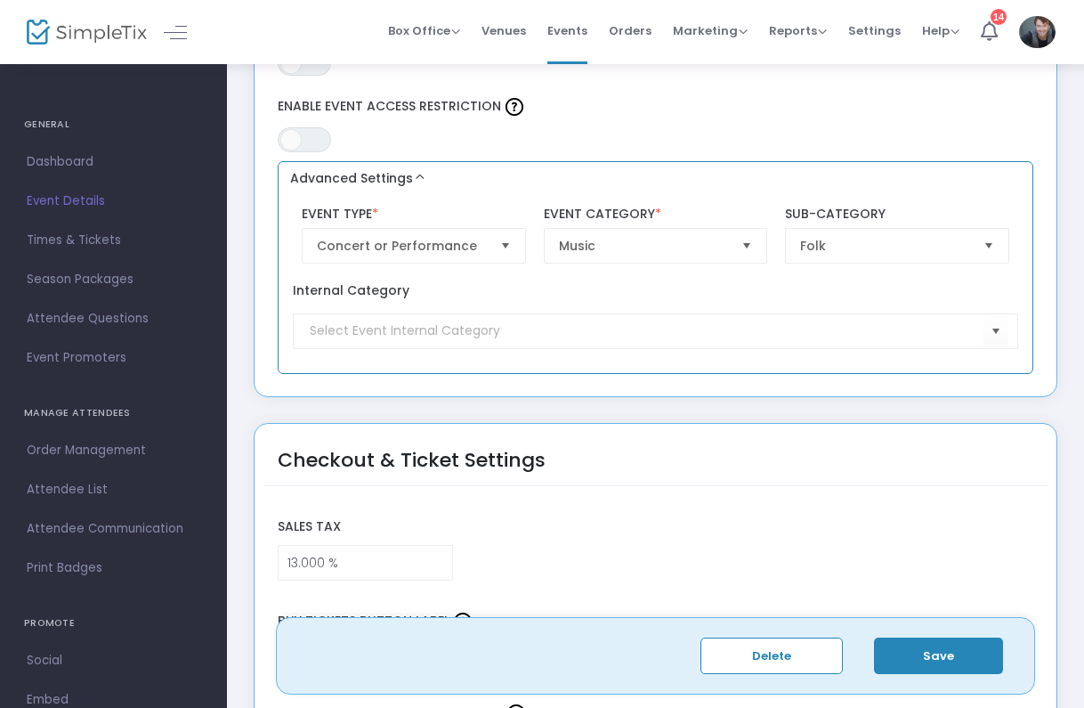
click at [397, 174] on button "Advanced Settings" at bounding box center [656, 178] width 742 height 21
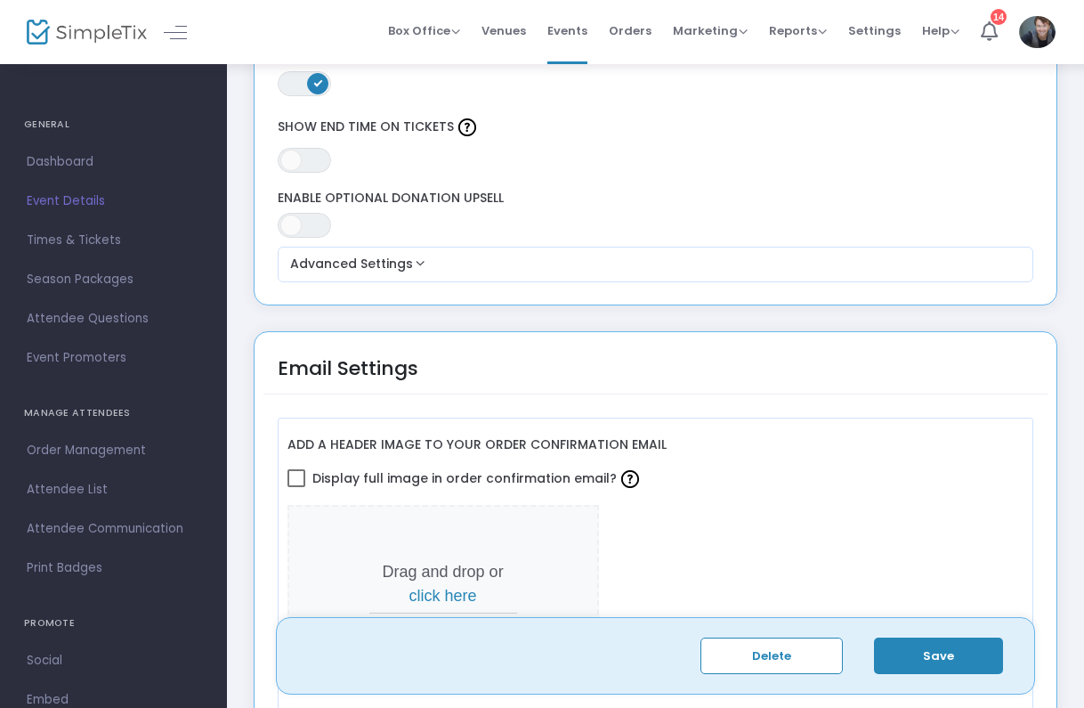
scroll to position [1665, 0]
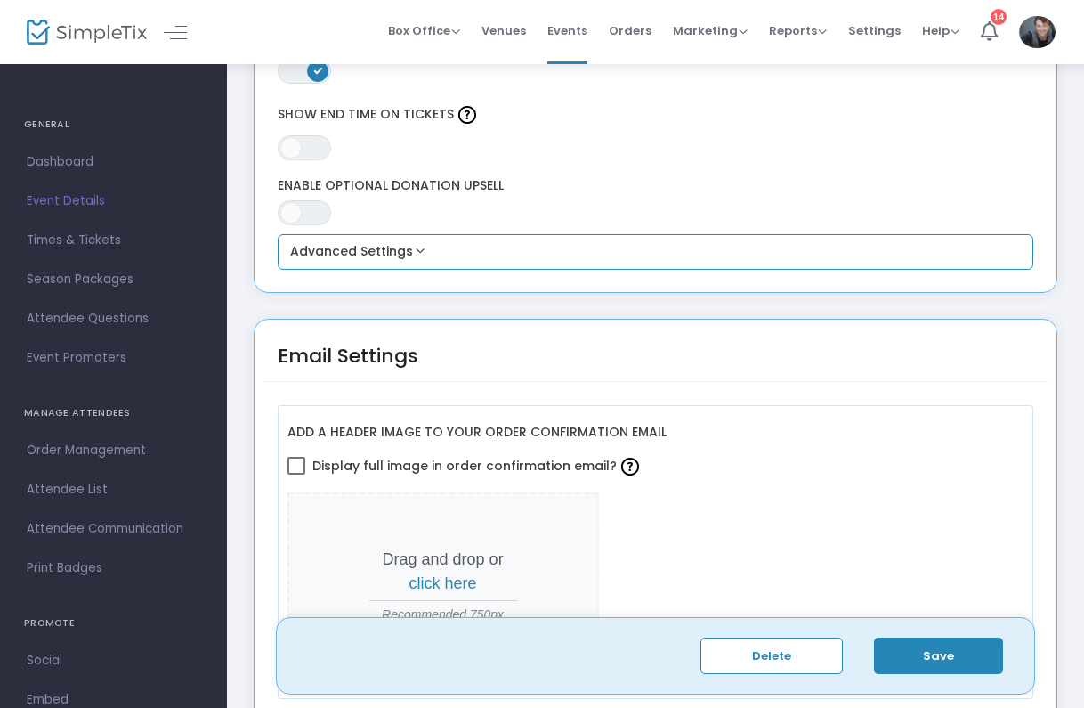
click at [395, 241] on button "Advanced Settings" at bounding box center [656, 251] width 742 height 21
